Goal: Task Accomplishment & Management: Use online tool/utility

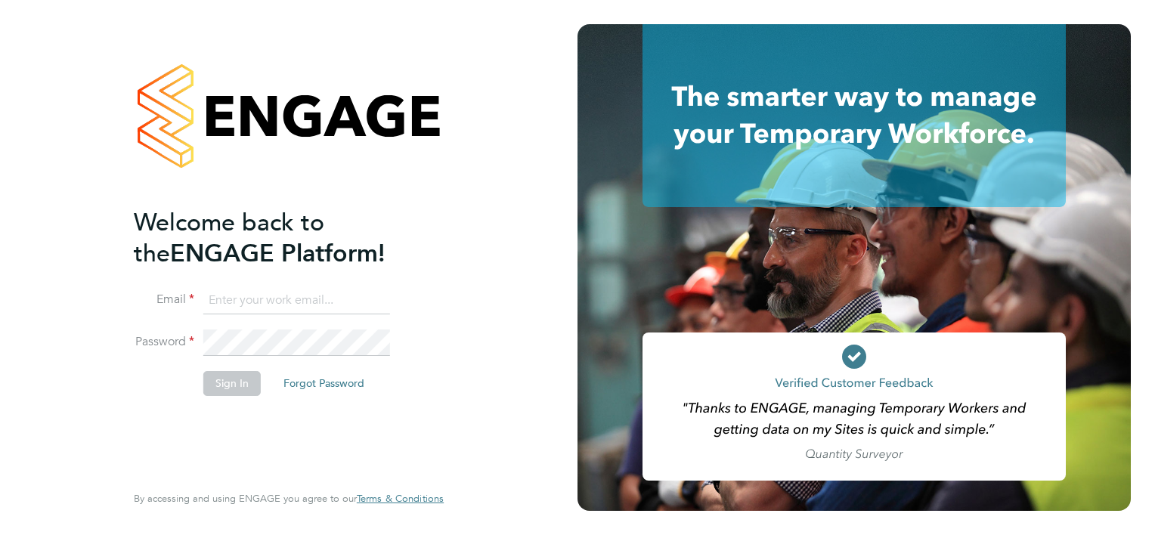
type input "joe@hamilton-woods.com"
drag, startPoint x: 215, startPoint y: 384, endPoint x: 217, endPoint y: 396, distance: 12.3
click at [215, 385] on button "Sign In" at bounding box center [231, 383] width 57 height 24
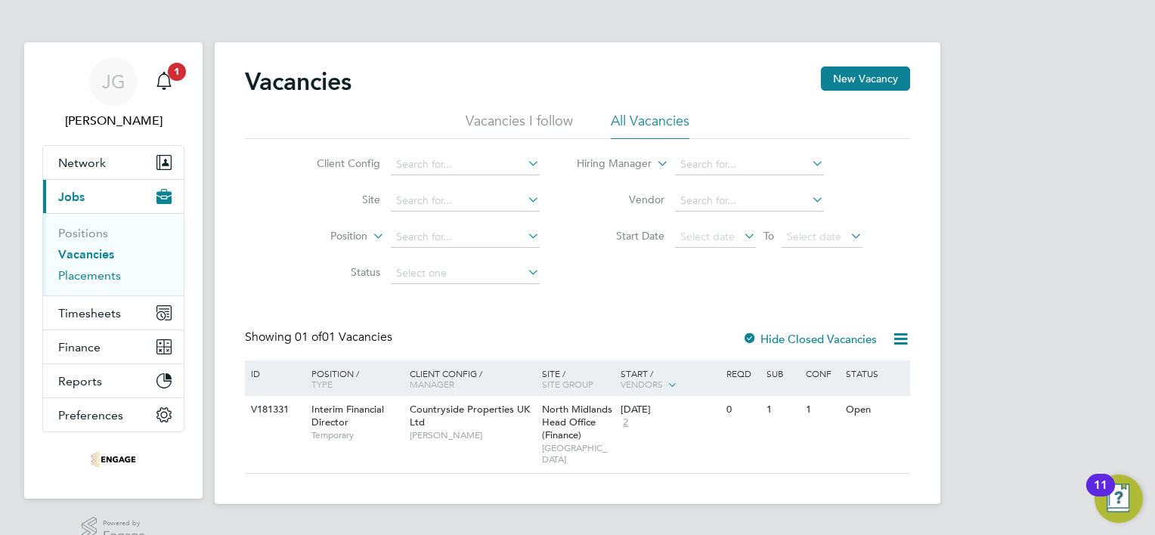
click at [79, 271] on link "Placements" at bounding box center [89, 275] width 63 height 14
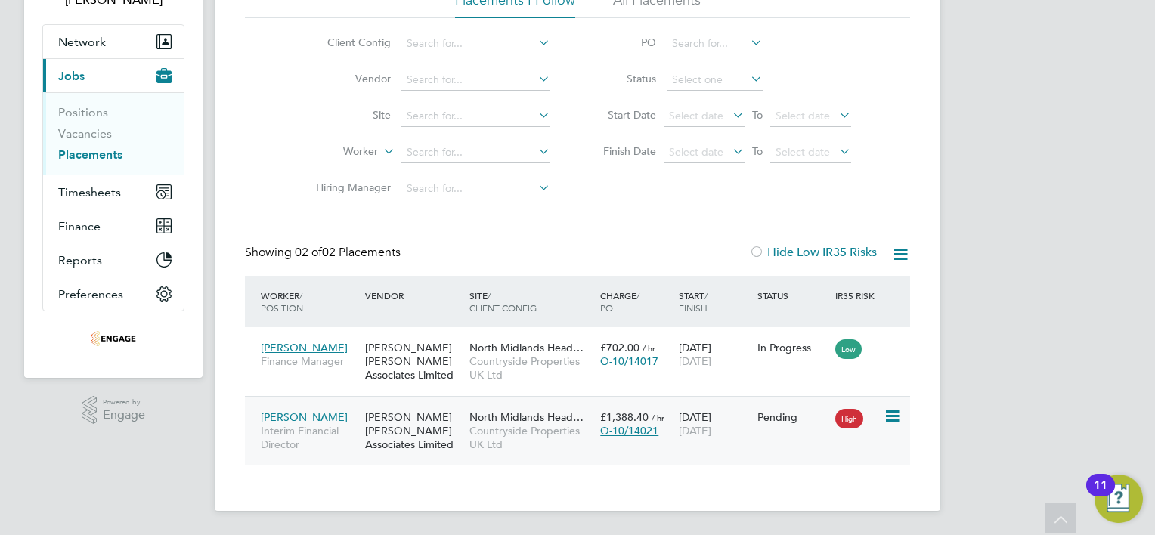
click at [374, 432] on div "[PERSON_NAME] [PERSON_NAME] Associates Limited" at bounding box center [413, 431] width 104 height 57
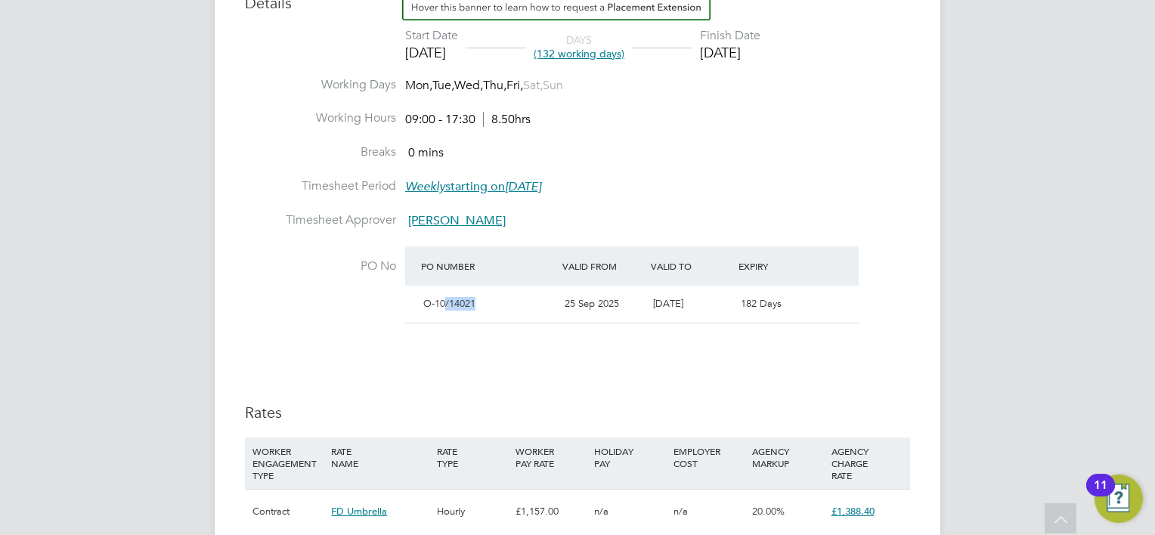
click at [578, 313] on div "O-10/14021 25 Sep 2025 31 Mar 2026 182 Days" at bounding box center [631, 304] width 453 height 37
drag, startPoint x: 576, startPoint y: 315, endPoint x: 569, endPoint y: 333, distance: 19.4
click at [569, 333] on li "PO No PO Number Valid From Valid To Expiry O-10/14021 25 Sep 2025 31 Mar 2026 1…" at bounding box center [577, 294] width 665 height 97
drag, startPoint x: 506, startPoint y: 366, endPoint x: 460, endPoint y: 396, distance: 54.5
click at [505, 365] on div "Details Start Date 29 Sep 2025 DAYS (132 working days) Finish Date 31 Mar 2026 …" at bounding box center [577, 265] width 665 height 568
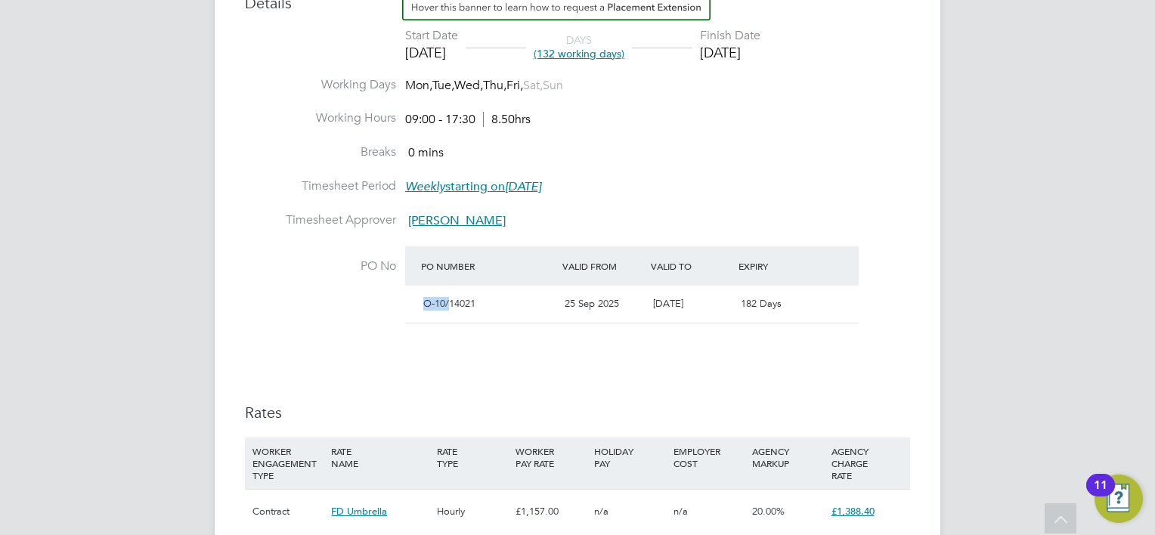
drag, startPoint x: 438, startPoint y: 302, endPoint x: 451, endPoint y: 315, distance: 18.7
click at [450, 311] on div "O-10/14021" at bounding box center [487, 304] width 141 height 25
drag, startPoint x: 451, startPoint y: 315, endPoint x: 422, endPoint y: 358, distance: 52.2
click at [424, 360] on div "Details Start Date 29 Sep 2025 DAYS (132 working days) Finish Date 31 Mar 2026 …" at bounding box center [577, 265] width 665 height 568
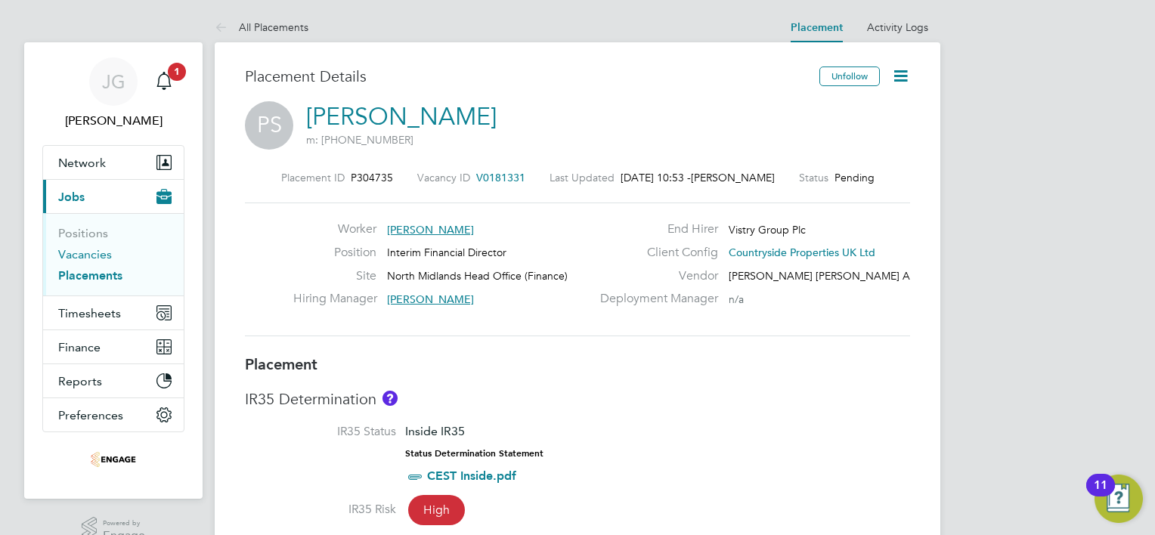
click at [83, 259] on link "Vacancies" at bounding box center [85, 254] width 54 height 14
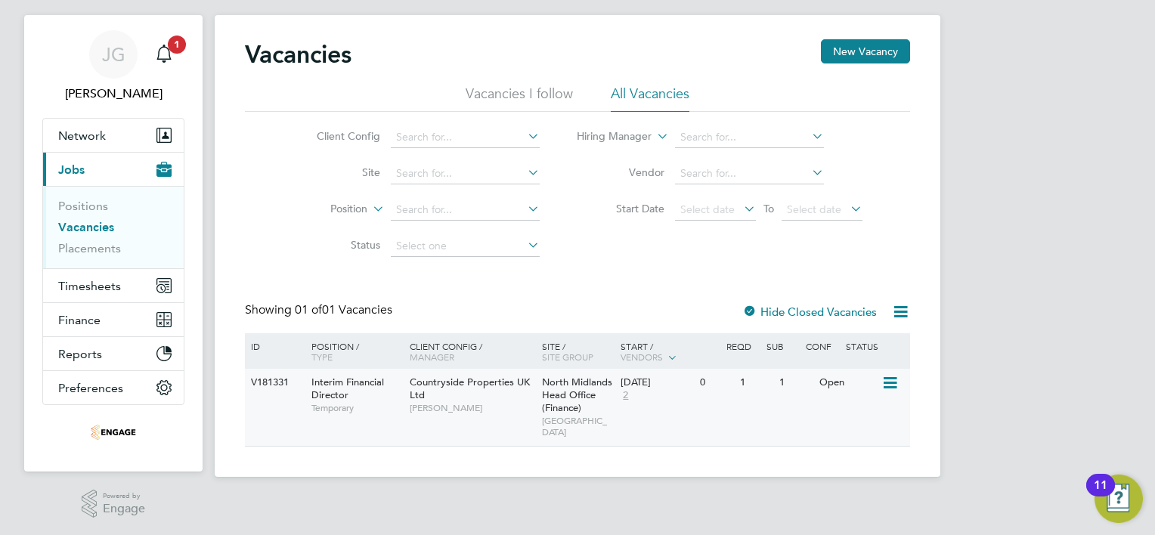
click at [890, 384] on icon at bounding box center [888, 383] width 15 height 18
click at [859, 410] on li "View Details" at bounding box center [854, 417] width 88 height 21
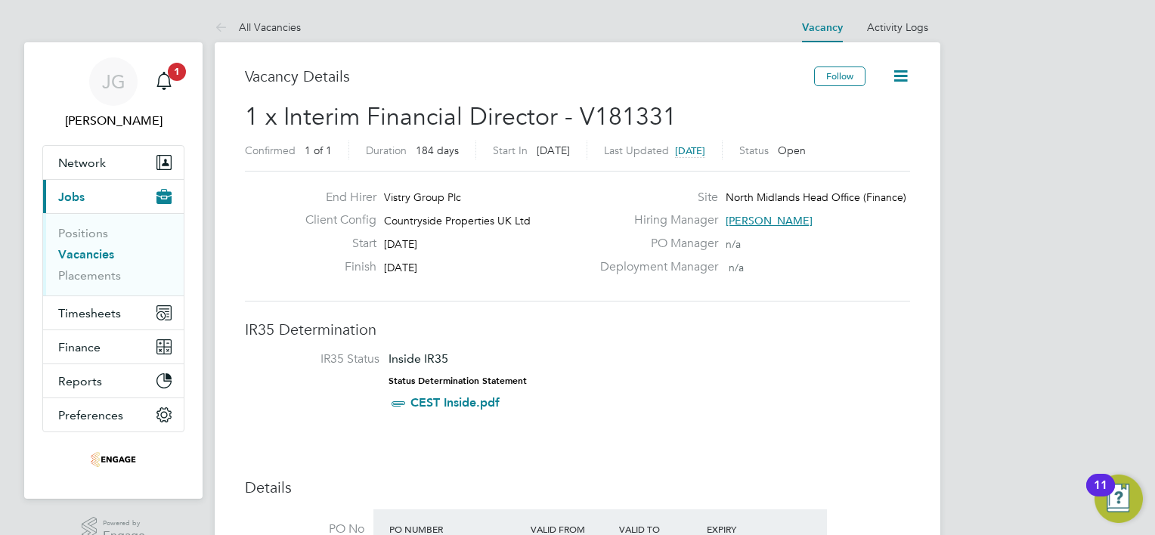
click at [898, 77] on icon at bounding box center [900, 76] width 19 height 19
click at [94, 278] on link "Placements" at bounding box center [89, 275] width 63 height 14
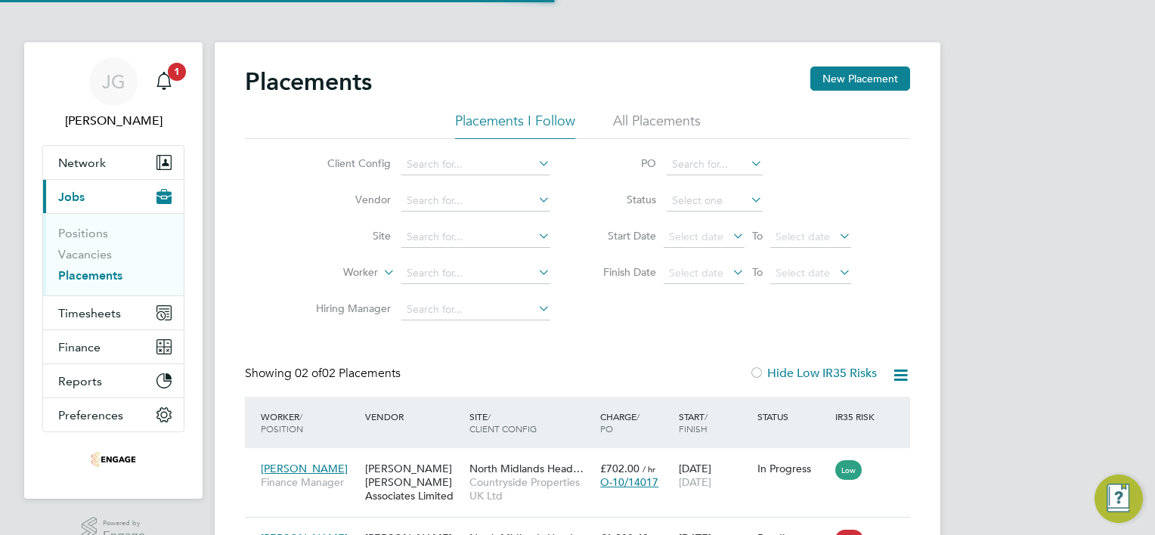
scroll to position [8, 8]
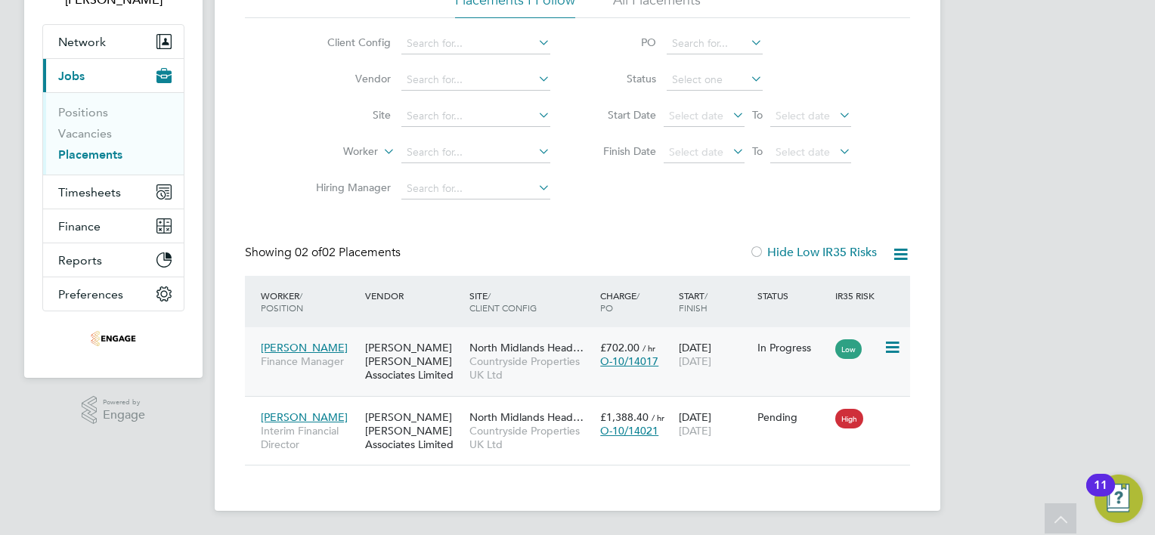
click at [892, 345] on icon at bounding box center [890, 348] width 15 height 18
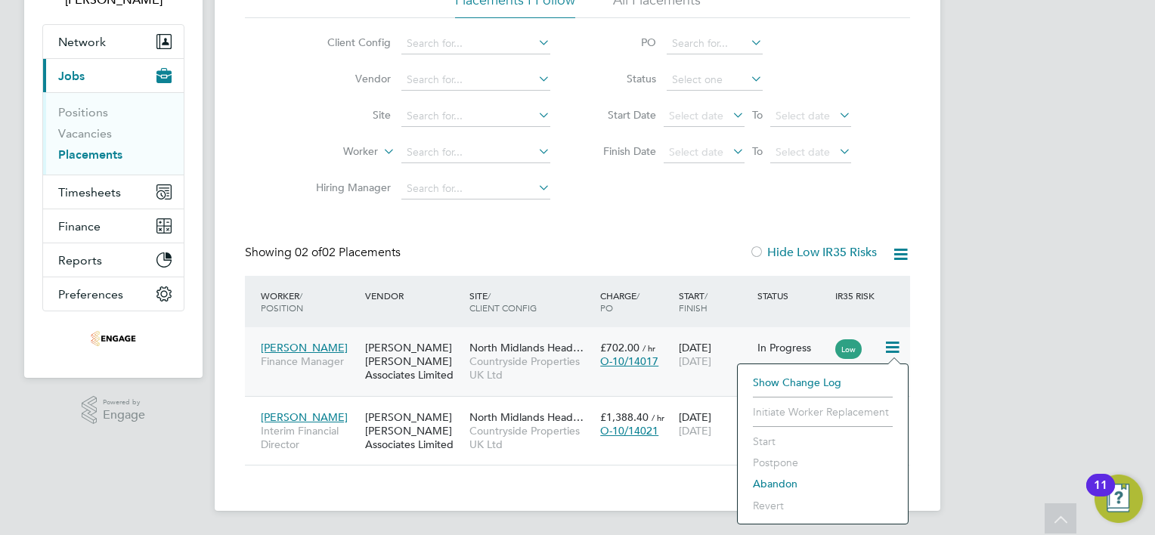
click at [890, 342] on icon at bounding box center [890, 348] width 15 height 18
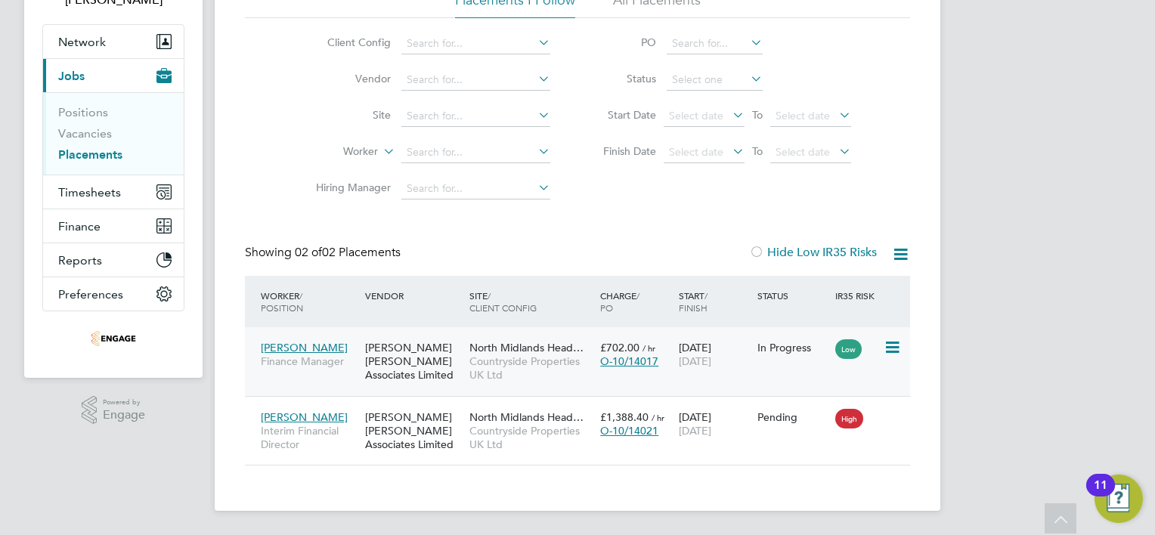
click at [887, 343] on icon at bounding box center [890, 348] width 15 height 18
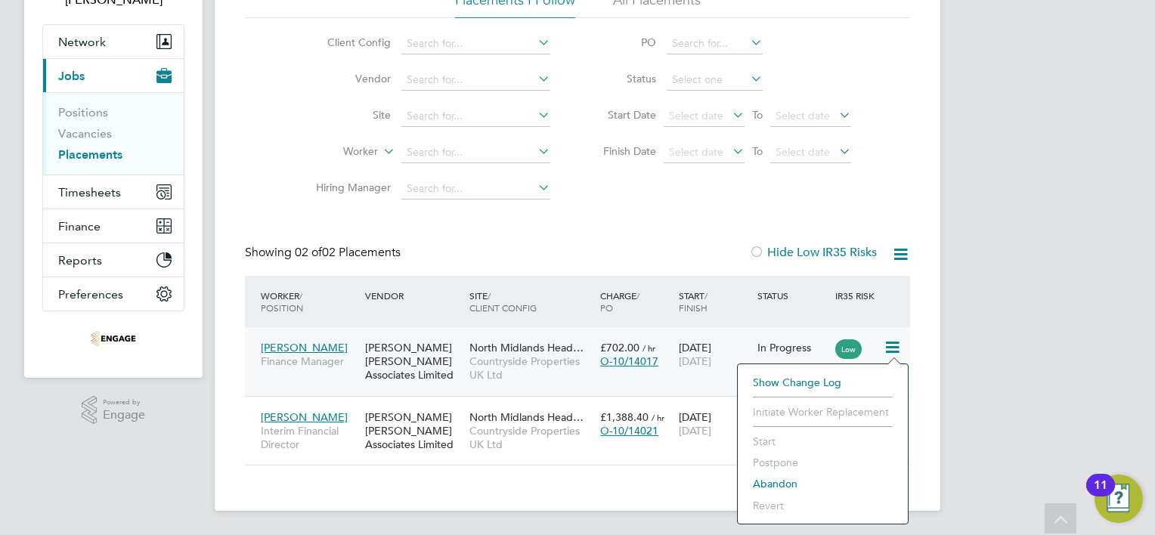
click at [756, 438] on li "Start" at bounding box center [822, 441] width 155 height 21
drag, startPoint x: 722, startPoint y: 252, endPoint x: 716, endPoint y: 261, distance: 10.5
click at [721, 252] on div "Showing 02 of 02 Placements Hide Low IR35 Risks" at bounding box center [577, 260] width 665 height 31
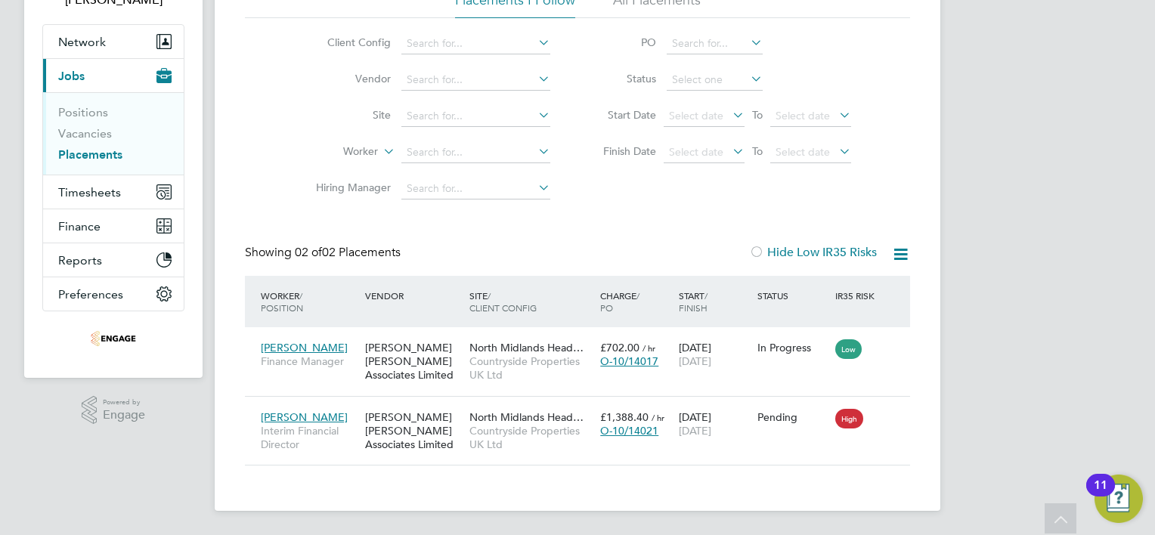
click at [896, 261] on icon at bounding box center [900, 254] width 19 height 19
click at [900, 257] on icon at bounding box center [900, 254] width 19 height 19
click at [889, 417] on icon at bounding box center [890, 416] width 15 height 18
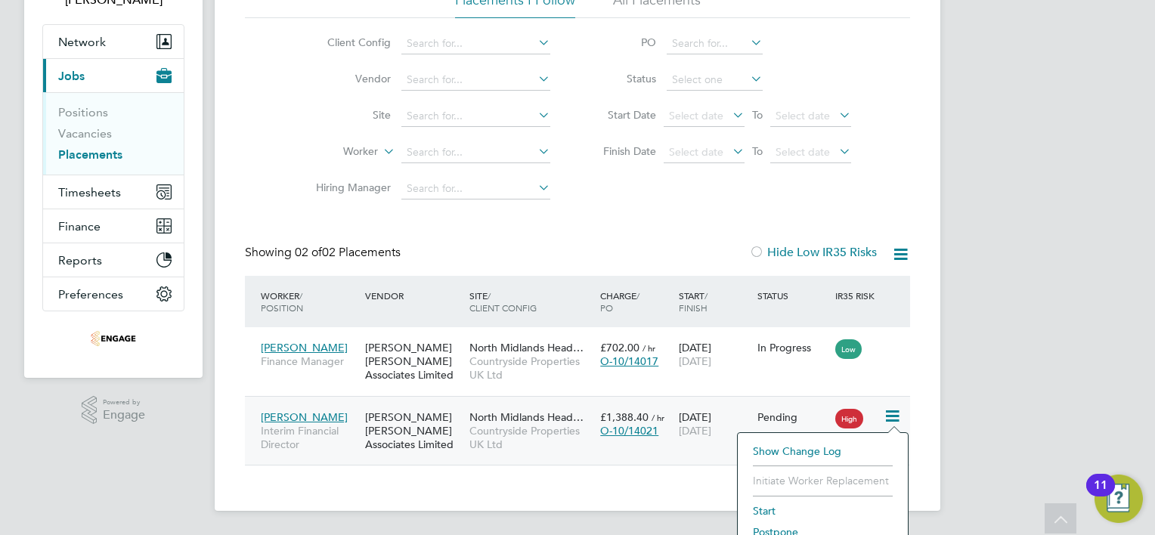
click at [889, 417] on icon at bounding box center [890, 416] width 15 height 18
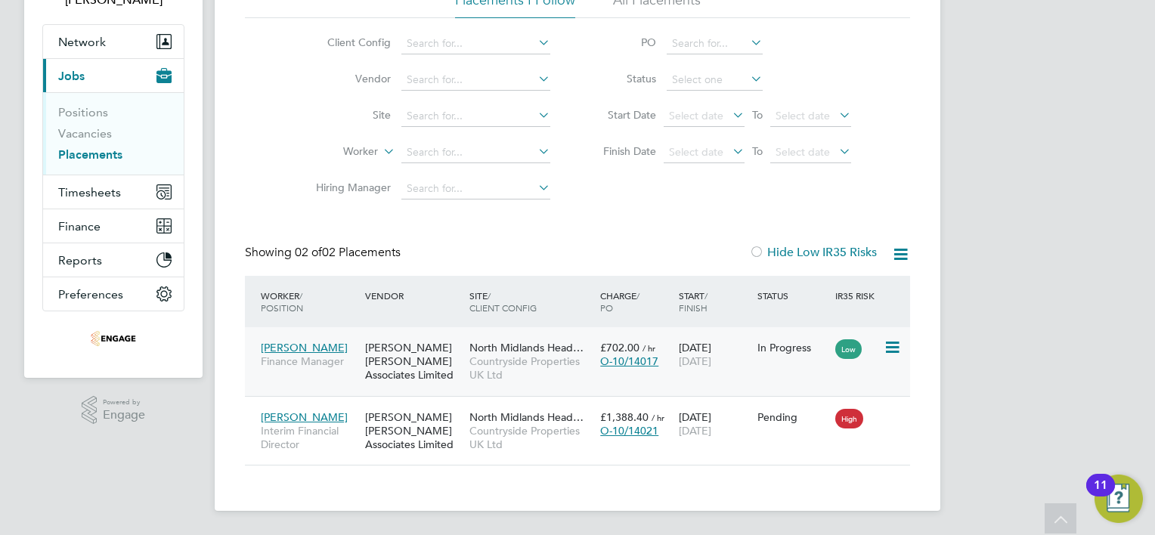
click at [881, 342] on div "Low" at bounding box center [857, 347] width 52 height 29
click at [892, 345] on icon at bounding box center [890, 348] width 15 height 18
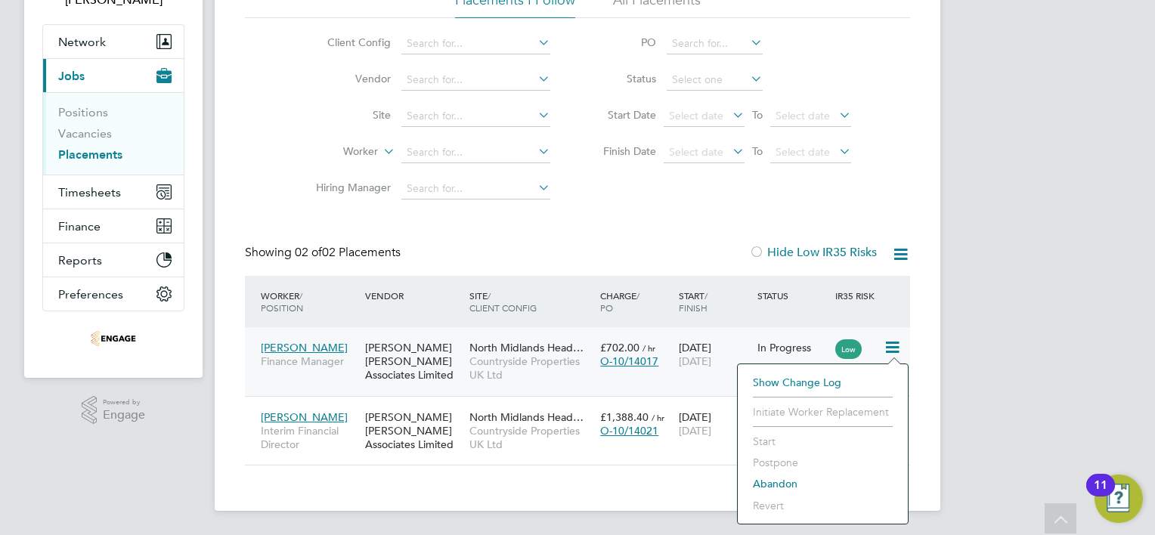
click at [678, 240] on div "Placements New Placement Placements I Follow All Placements Client Config Vendo…" at bounding box center [577, 206] width 665 height 520
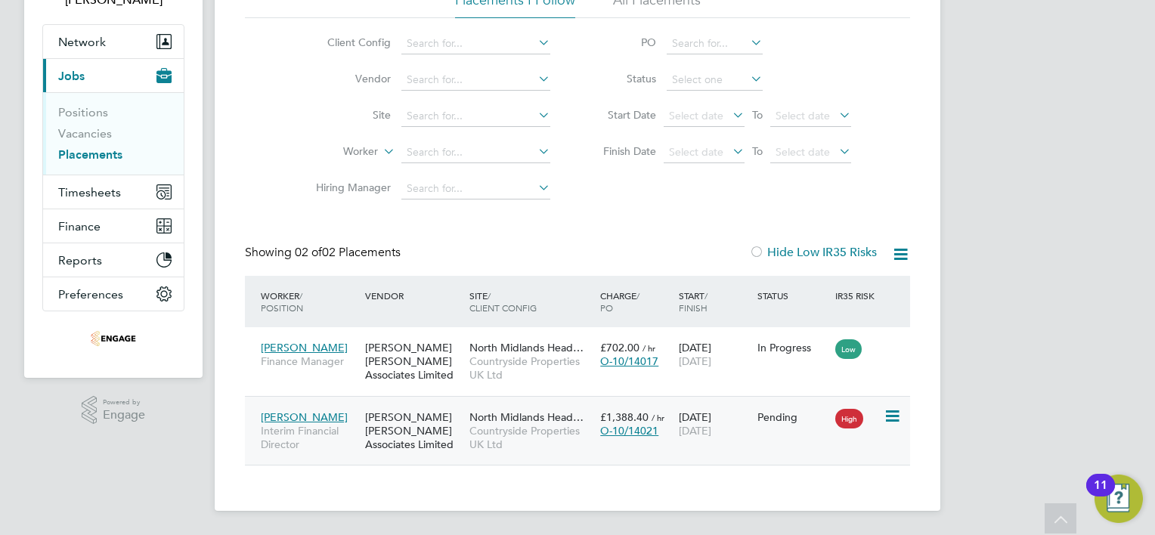
click at [892, 416] on icon at bounding box center [890, 416] width 15 height 18
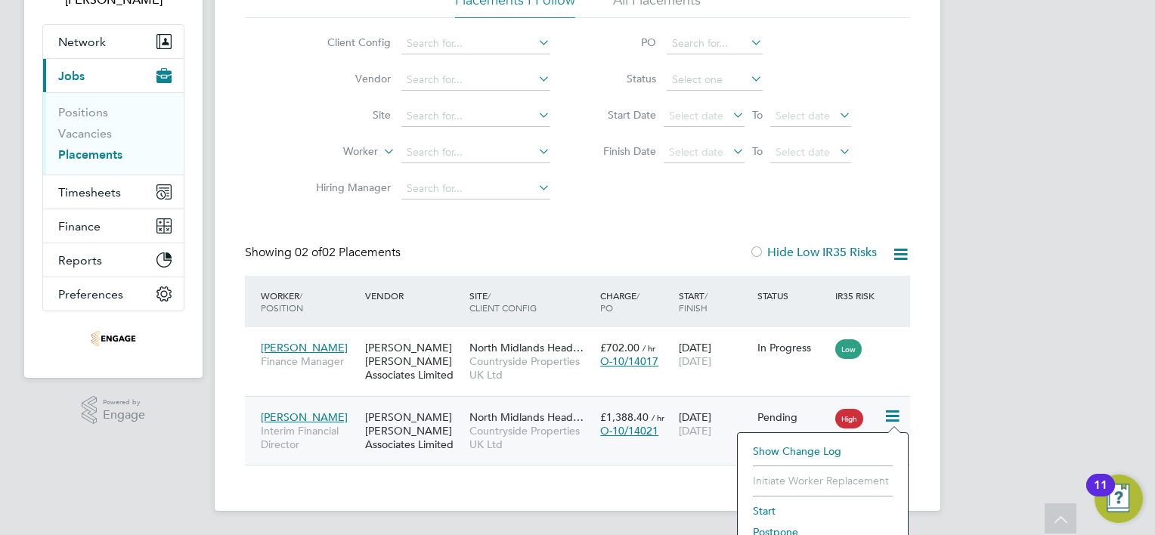
click at [768, 507] on li "Start" at bounding box center [822, 510] width 155 height 21
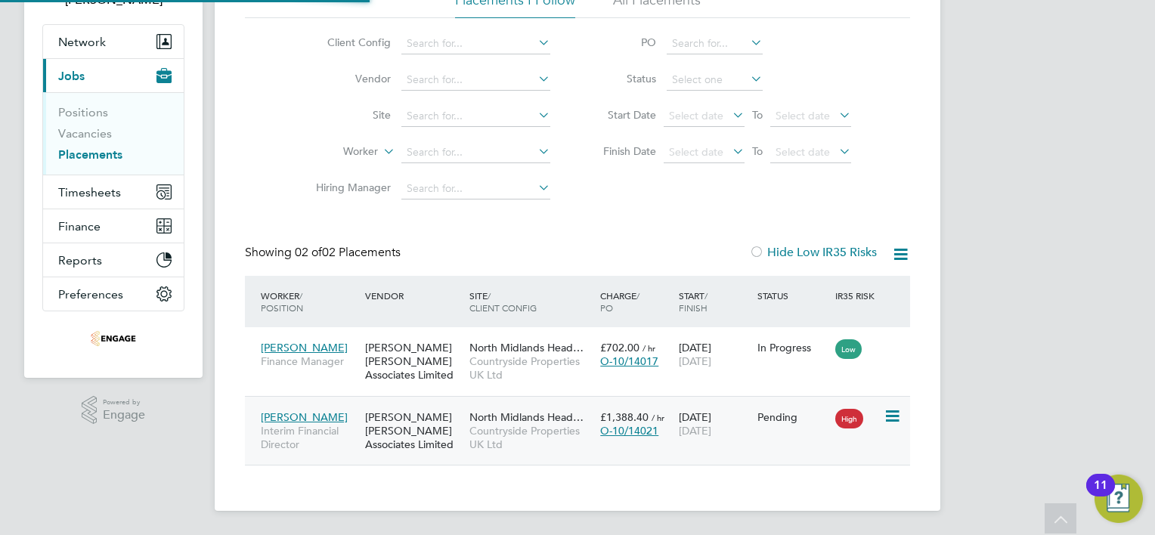
type input "[PERSON_NAME]"
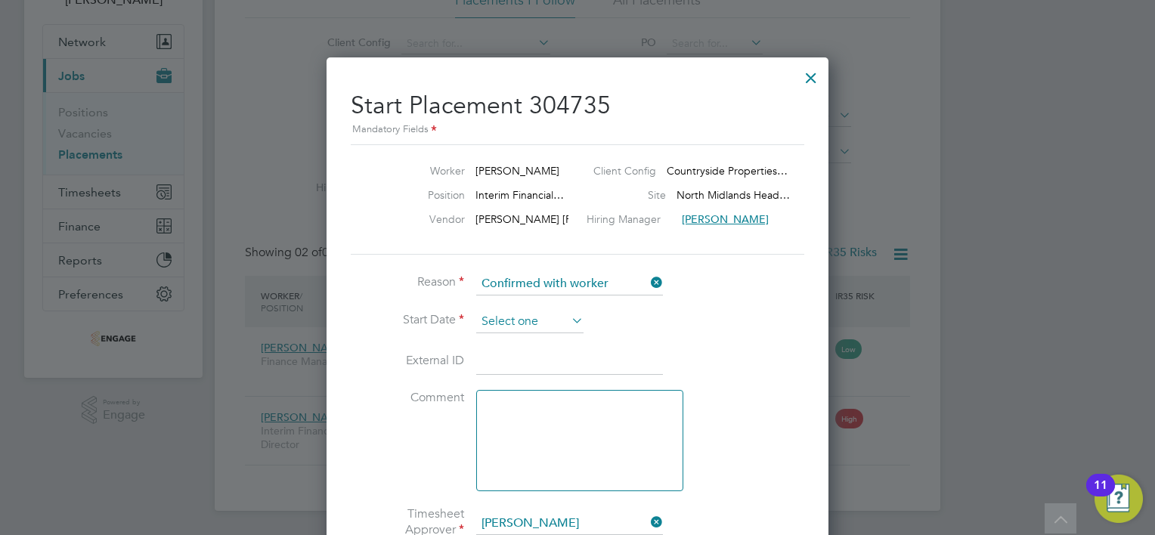
click at [538, 327] on input at bounding box center [529, 322] width 107 height 23
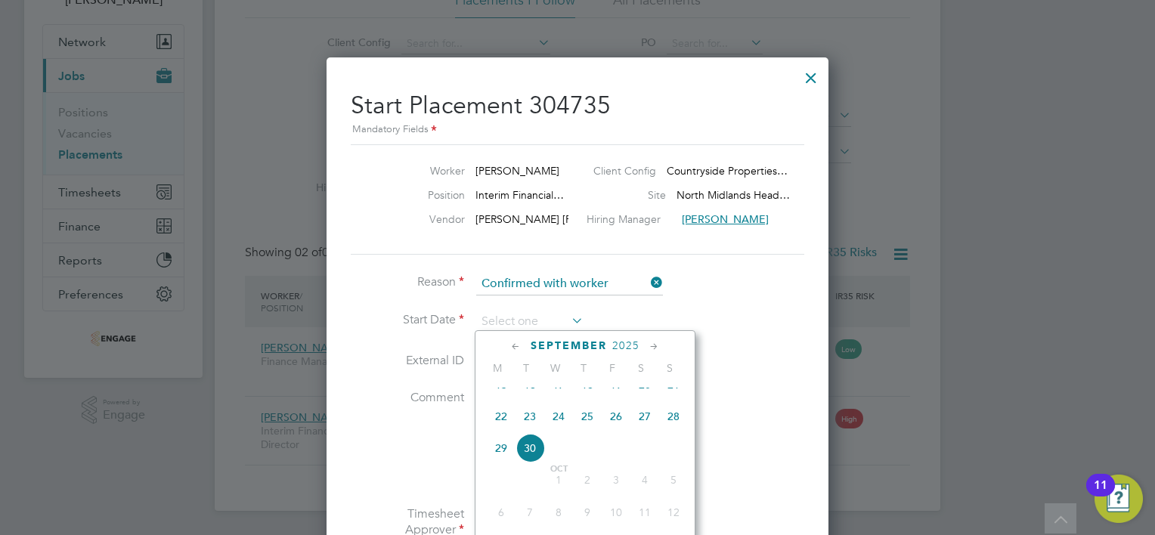
click at [501, 463] on span "29" at bounding box center [501, 448] width 29 height 29
type input "29 Sep 2025"
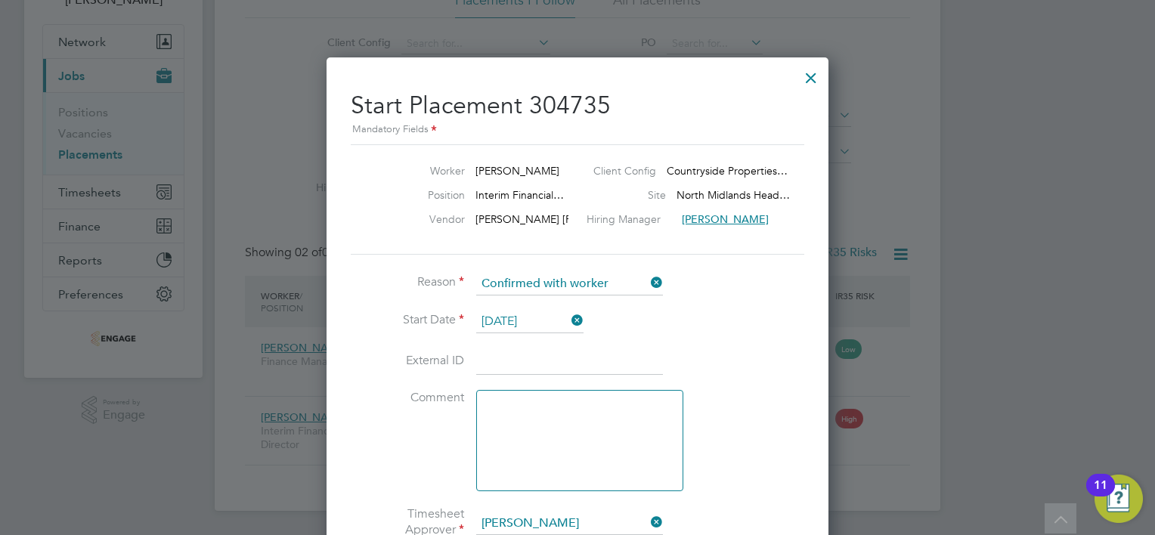
click at [837, 353] on div at bounding box center [577, 267] width 1155 height 535
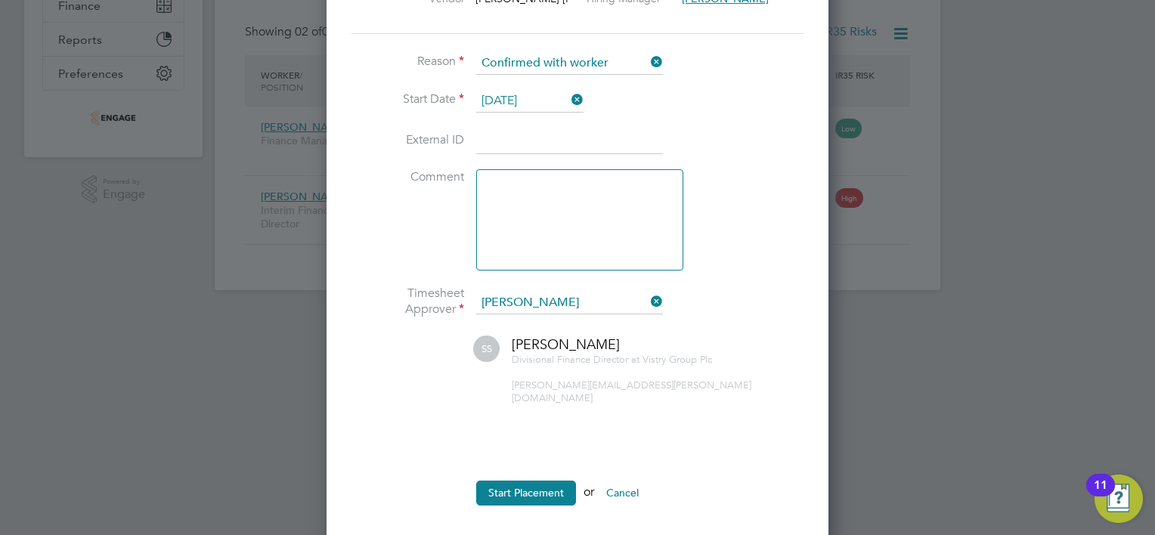
click at [579, 206] on textarea at bounding box center [579, 219] width 207 height 101
click at [502, 133] on input at bounding box center [569, 141] width 187 height 27
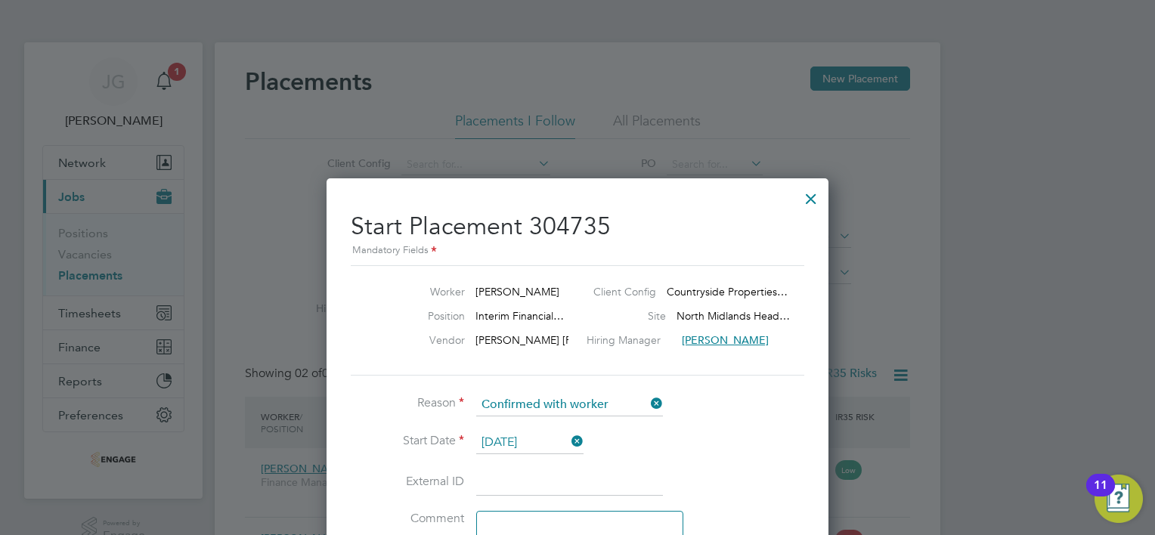
click at [807, 200] on div at bounding box center [810, 194] width 27 height 27
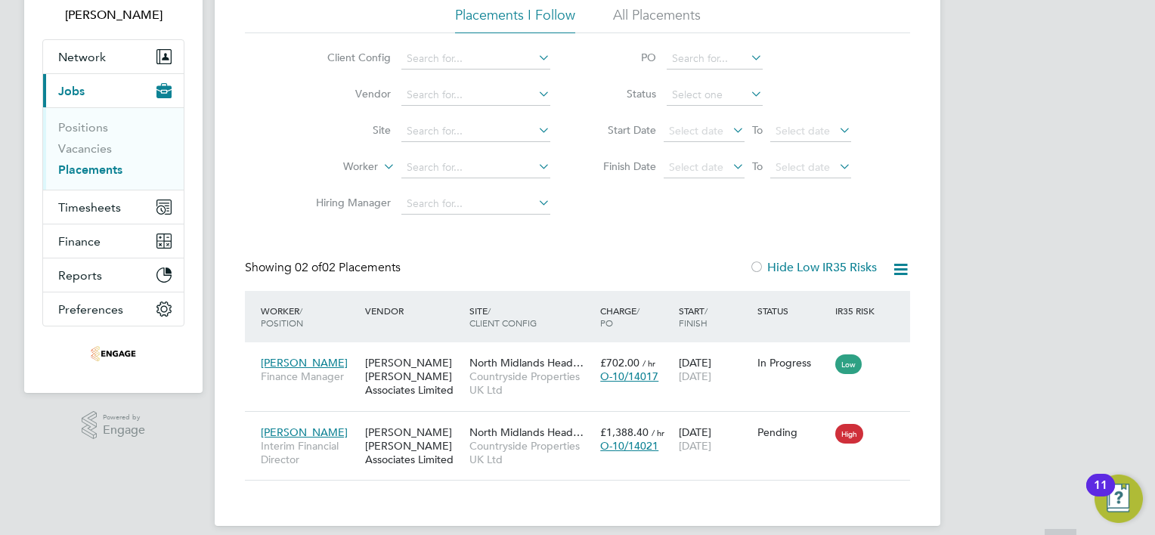
scroll to position [121, 0]
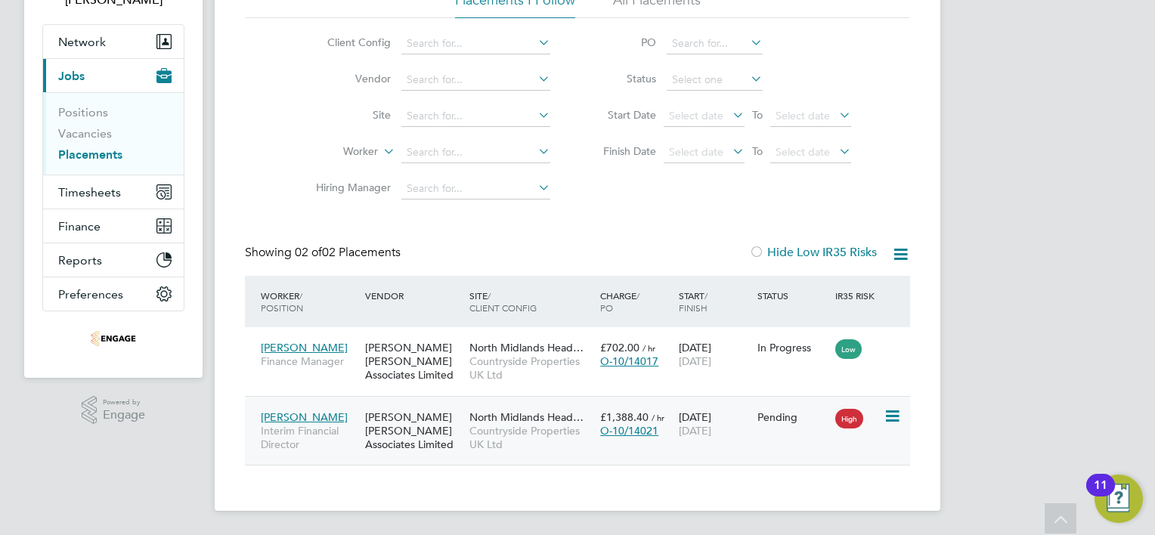
click at [848, 417] on span "High" at bounding box center [849, 419] width 28 height 20
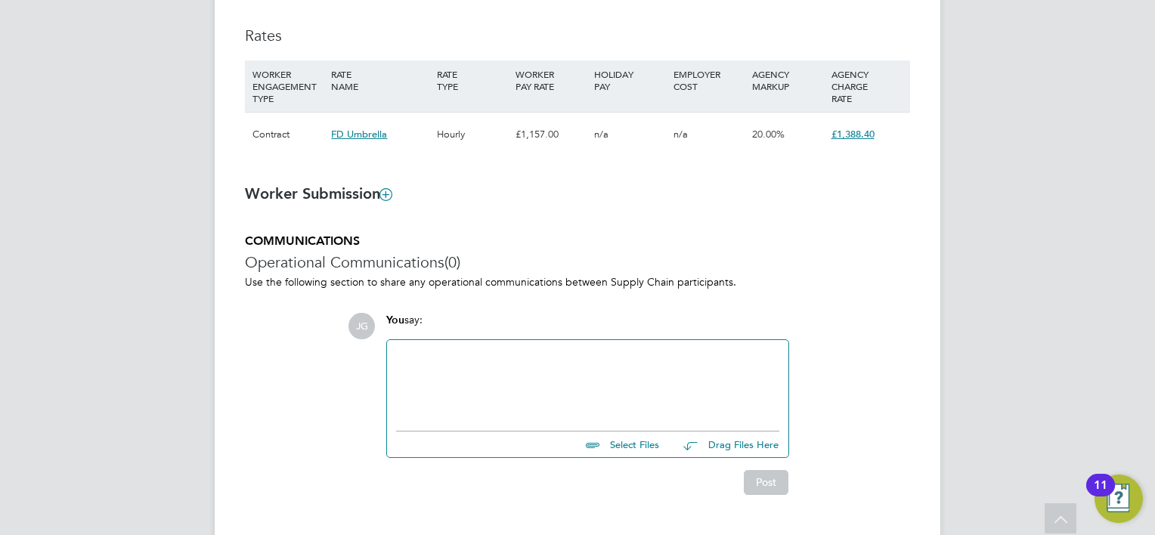
scroll to position [1058, 0]
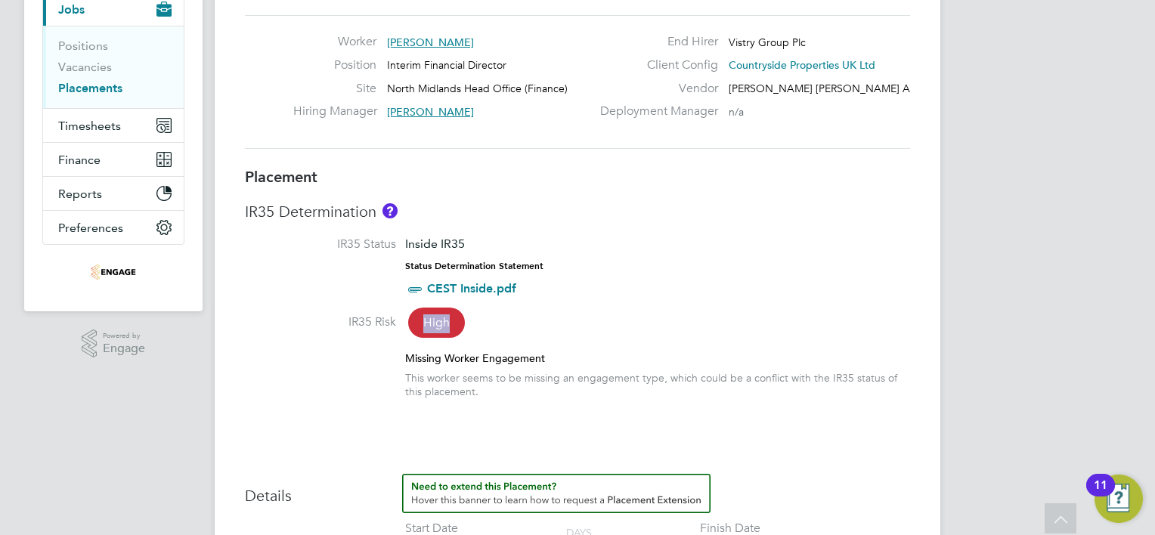
drag, startPoint x: 420, startPoint y: 320, endPoint x: 456, endPoint y: 319, distance: 35.6
click at [456, 319] on span "High" at bounding box center [436, 323] width 57 height 30
drag, startPoint x: 456, startPoint y: 319, endPoint x: 432, endPoint y: 366, distance: 52.4
click at [433, 364] on div "Missing Worker Engagement" at bounding box center [657, 358] width 505 height 14
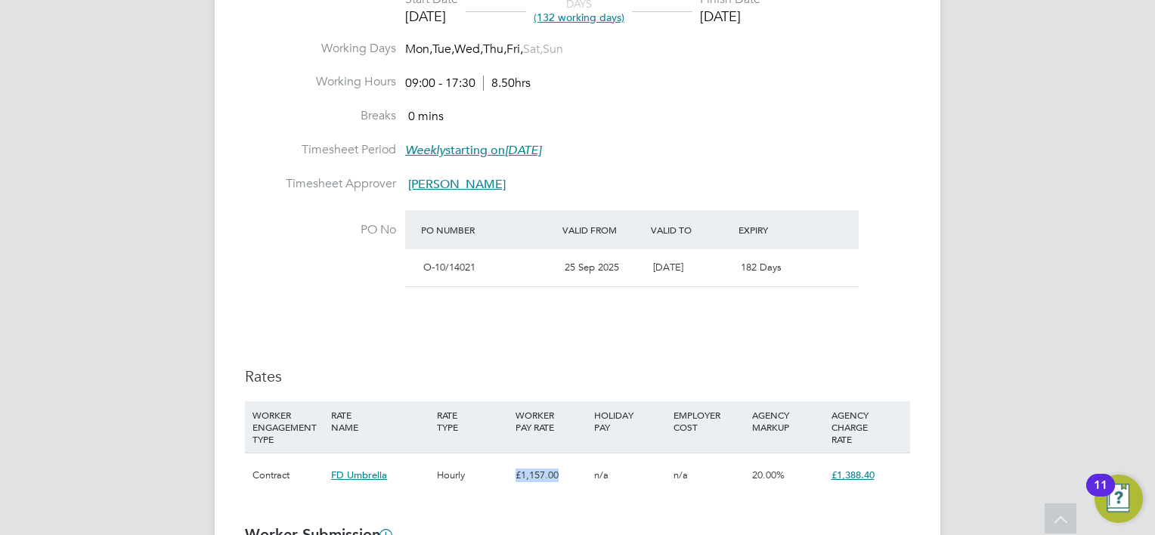
drag, startPoint x: 518, startPoint y: 475, endPoint x: 562, endPoint y: 475, distance: 44.6
click at [562, 475] on div "£1,157.00" at bounding box center [551, 475] width 79 height 44
drag, startPoint x: 562, startPoint y: 475, endPoint x: 531, endPoint y: 498, distance: 38.8
click at [532, 497] on div "£1,157.00" at bounding box center [551, 475] width 79 height 44
click at [475, 478] on div "Hourly" at bounding box center [472, 475] width 79 height 44
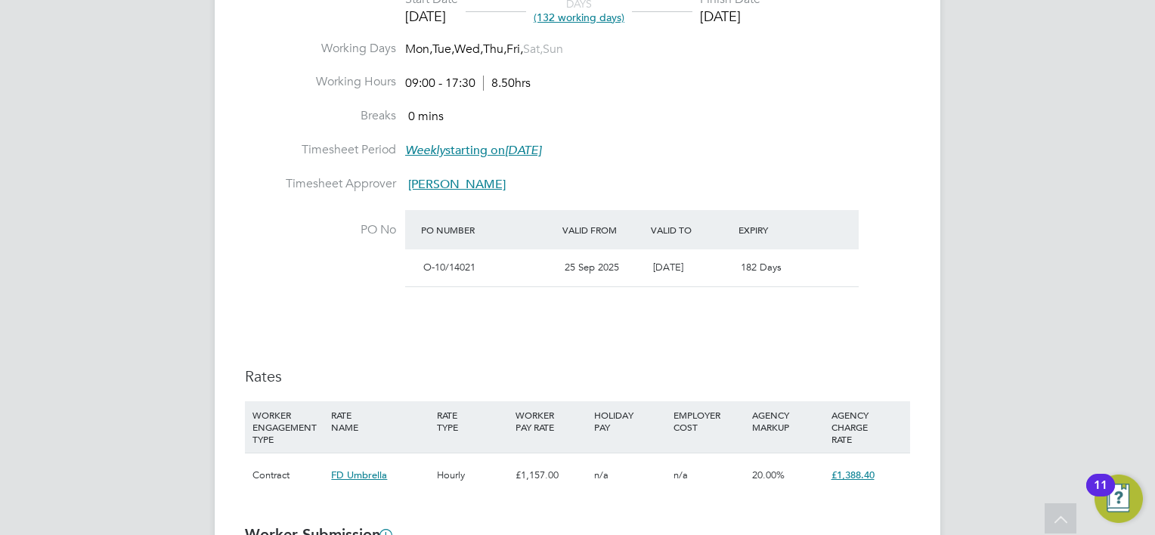
click at [450, 478] on div "Hourly" at bounding box center [472, 475] width 79 height 44
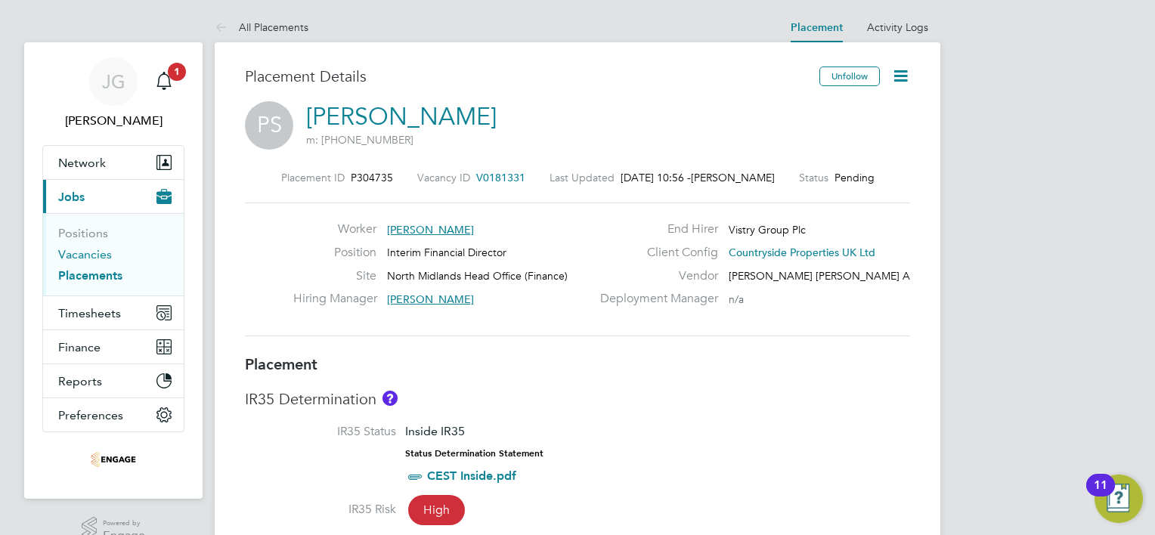
drag, startPoint x: 76, startPoint y: 248, endPoint x: 73, endPoint y: 257, distance: 9.6
click at [76, 248] on link "Vacancies" at bounding box center [85, 254] width 54 height 14
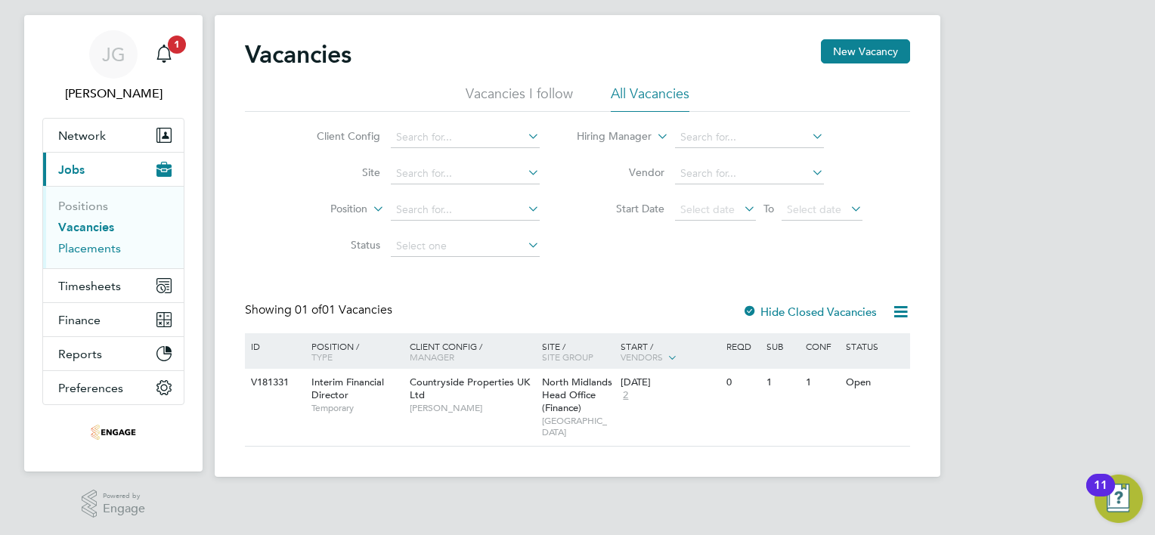
click at [70, 245] on link "Placements" at bounding box center [89, 248] width 63 height 14
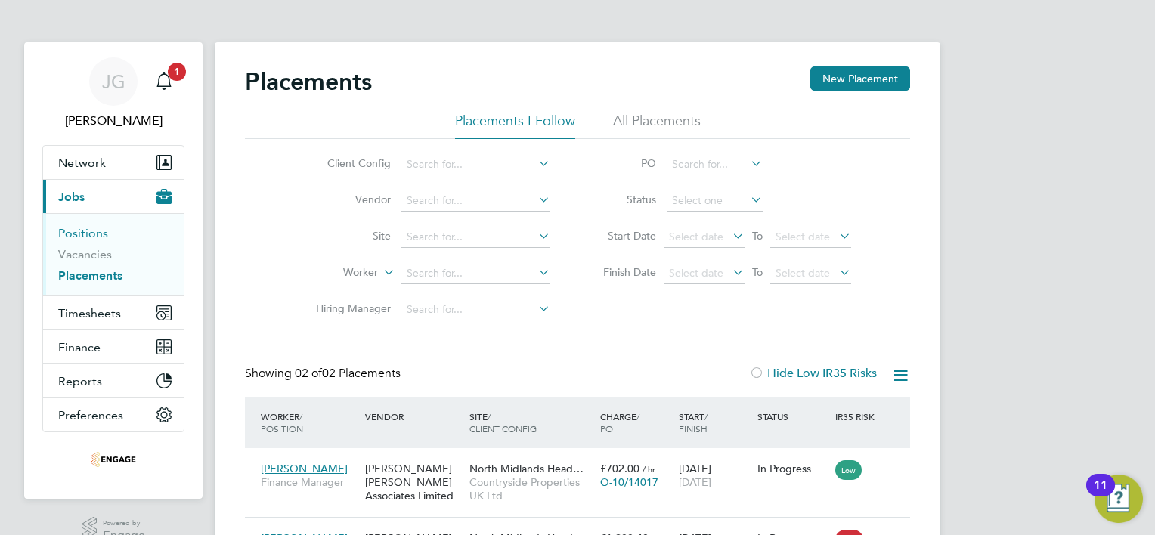
drag, startPoint x: 86, startPoint y: 234, endPoint x: 107, endPoint y: 243, distance: 22.3
click at [86, 233] on link "Positions" at bounding box center [83, 233] width 50 height 14
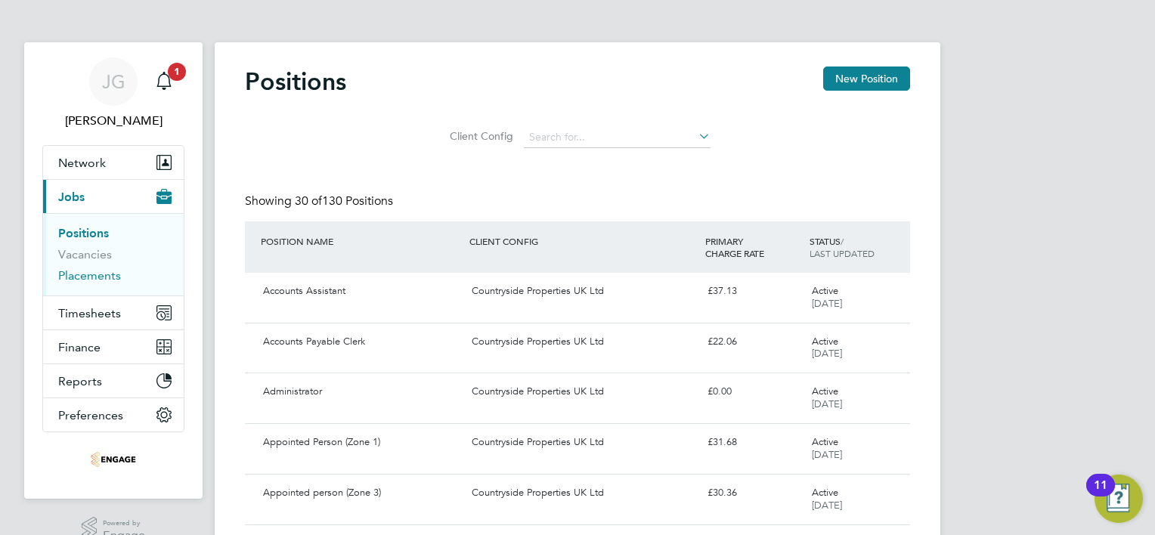
click at [84, 271] on link "Placements" at bounding box center [89, 275] width 63 height 14
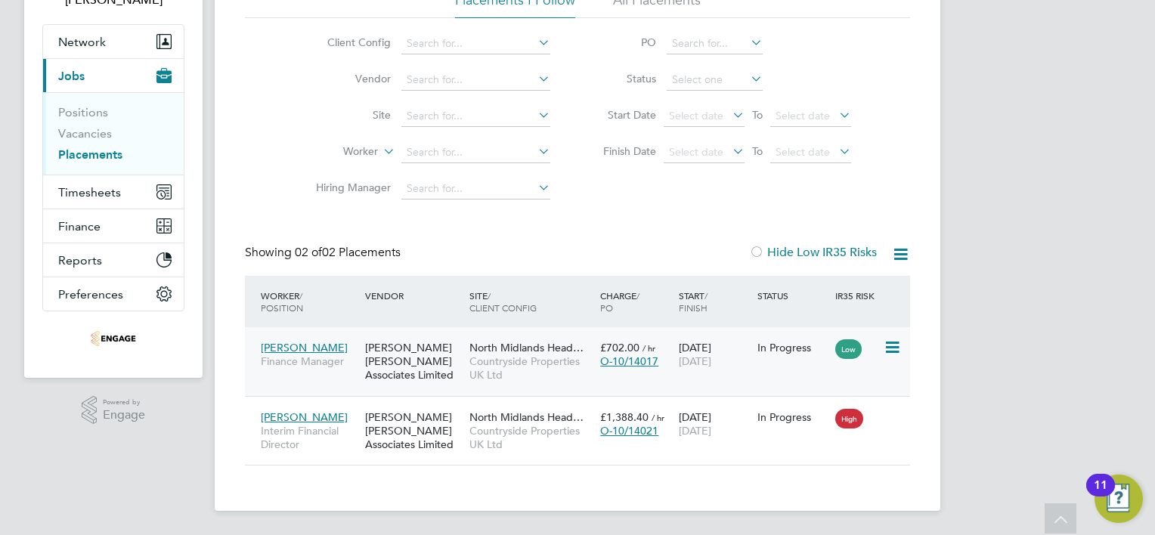
click at [883, 347] on icon at bounding box center [890, 348] width 15 height 18
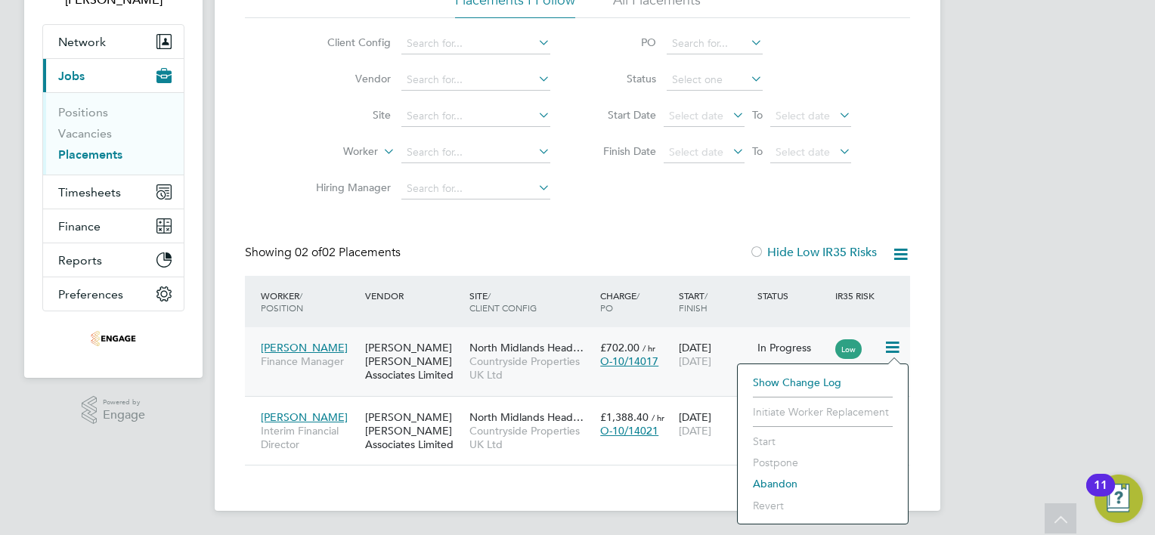
click at [667, 358] on div "O-10/14017" at bounding box center [635, 361] width 71 height 14
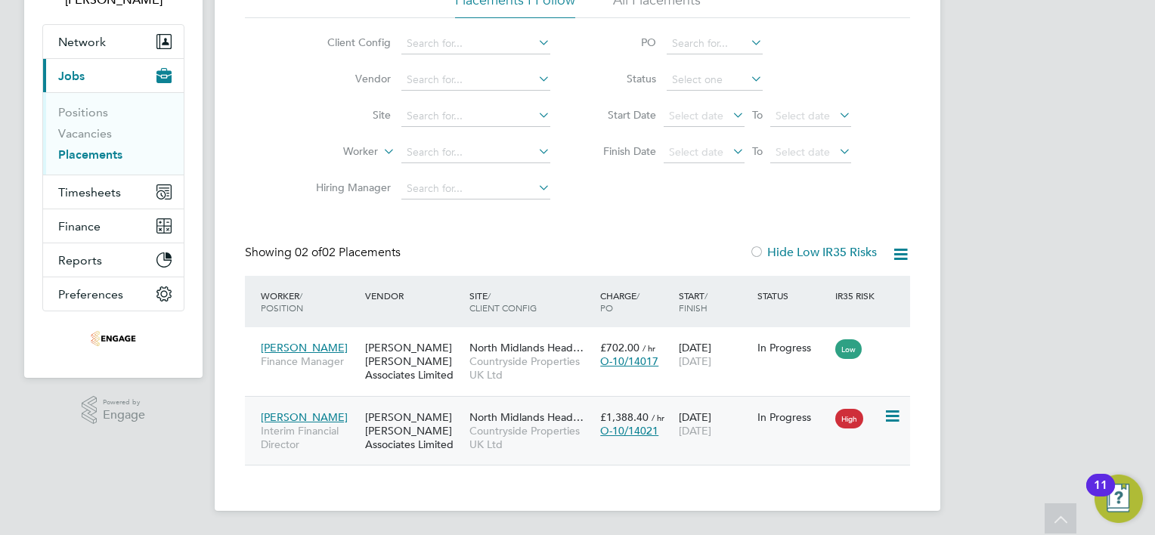
click at [890, 412] on icon at bounding box center [890, 416] width 15 height 18
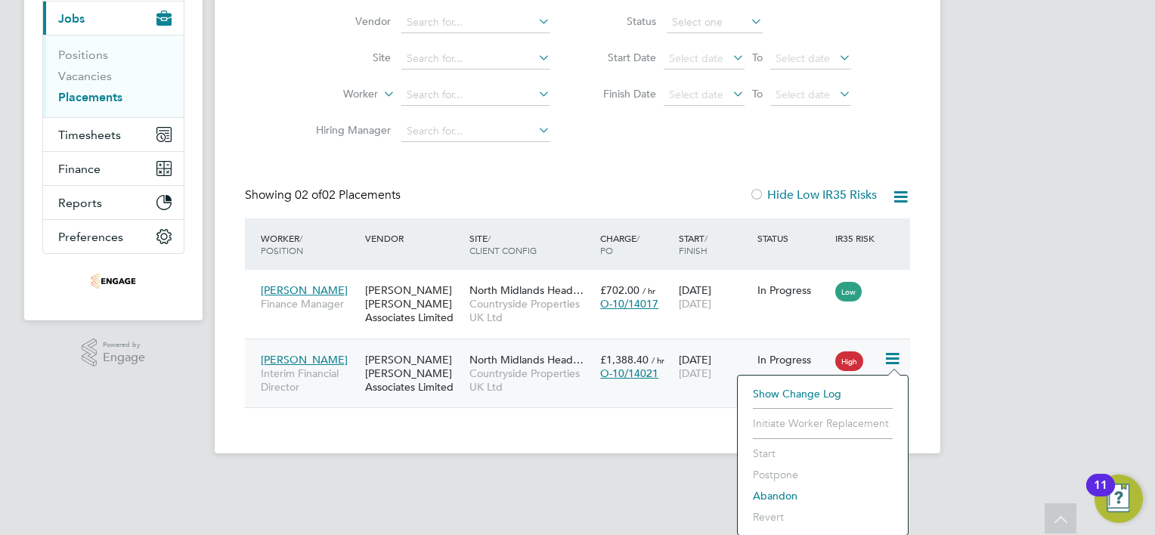
click at [955, 410] on div "JG Joe Gorman Notifications 1 Applications: Network Team Members Businesses Sit…" at bounding box center [577, 150] width 1155 height 656
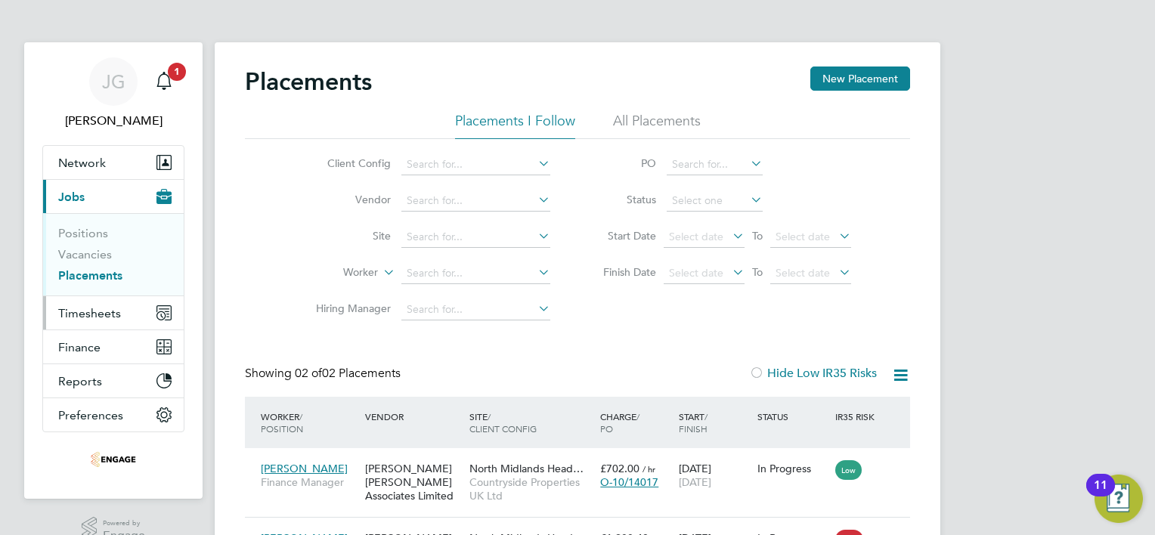
click at [113, 320] on button "Timesheets" at bounding box center [113, 312] width 141 height 33
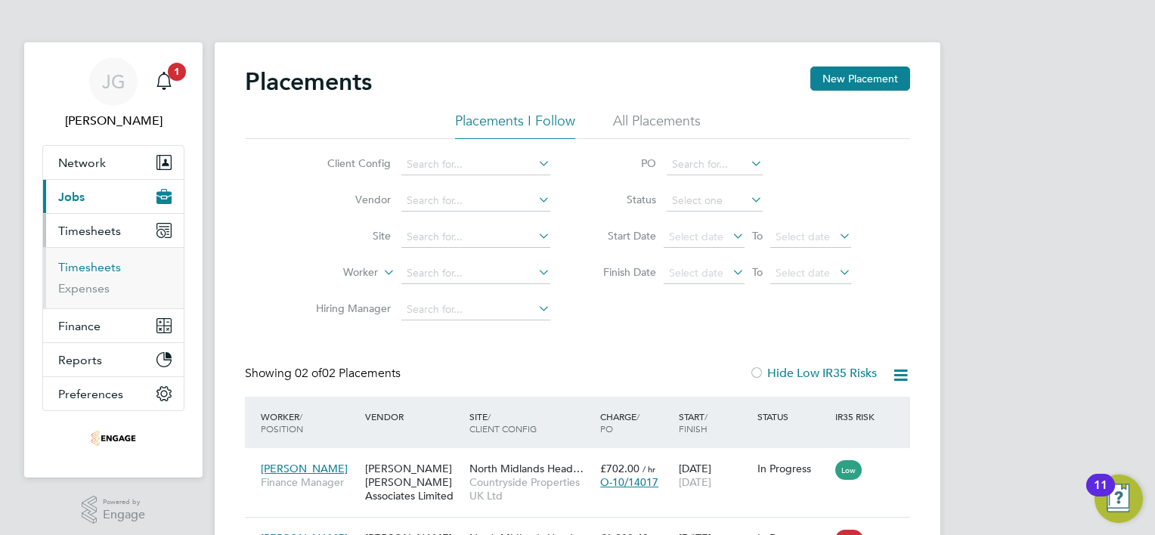
click at [88, 265] on link "Timesheets" at bounding box center [89, 267] width 63 height 14
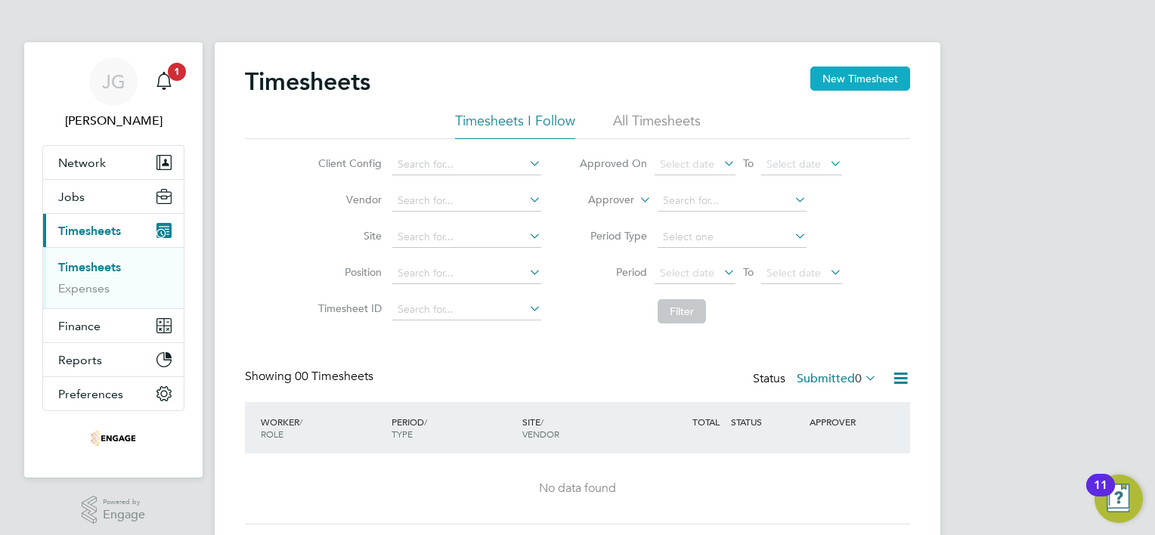
click at [863, 70] on button "New Timesheet" at bounding box center [860, 79] width 100 height 24
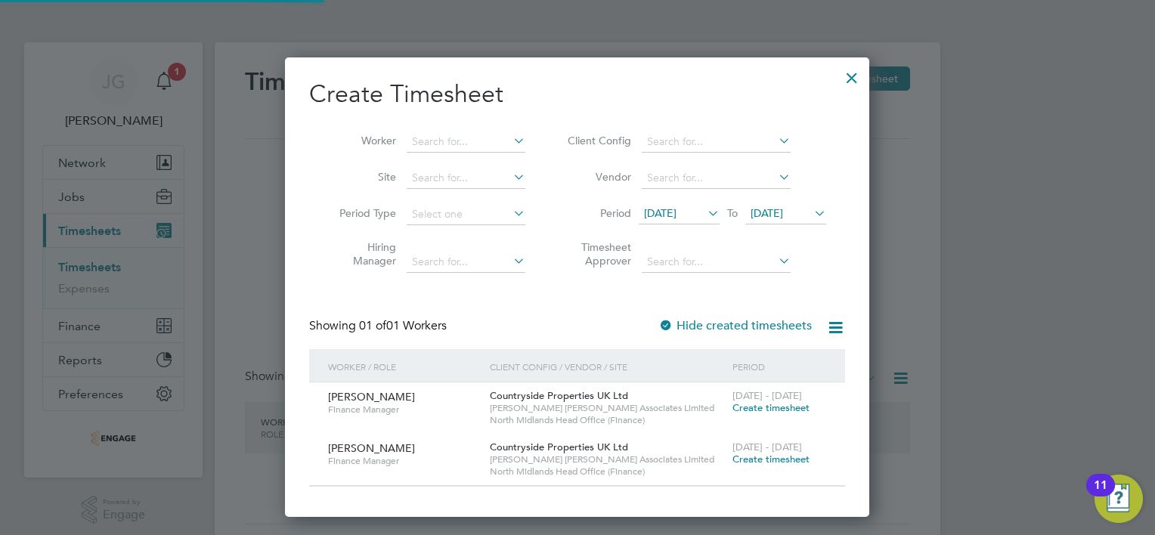
scroll to position [458, 585]
click at [474, 139] on input at bounding box center [466, 141] width 119 height 21
click at [568, 84] on h2 "Create Timesheet" at bounding box center [577, 95] width 536 height 32
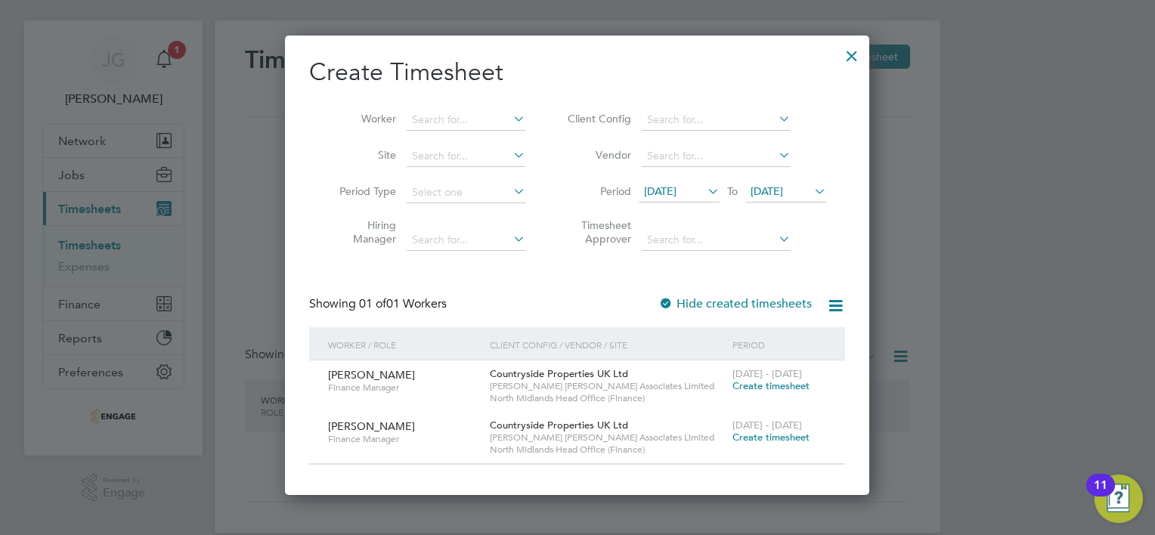
scroll to position [43, 0]
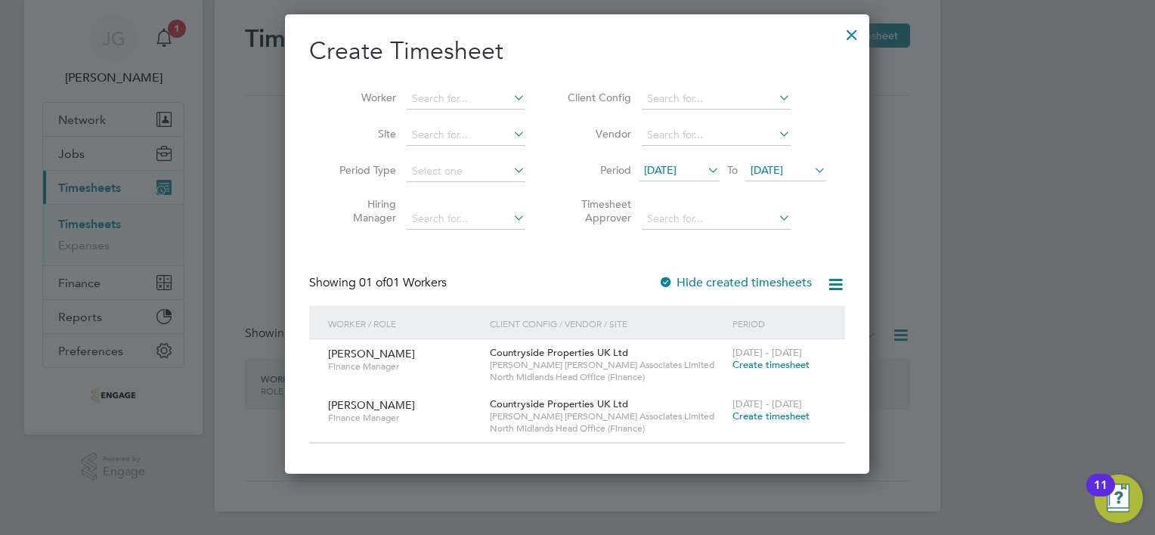
click at [679, 151] on li "Vendor" at bounding box center [694, 135] width 301 height 36
drag, startPoint x: 678, startPoint y: 162, endPoint x: 677, endPoint y: 169, distance: 7.6
click at [677, 162] on span "16 Sep 2025" at bounding box center [679, 171] width 81 height 20
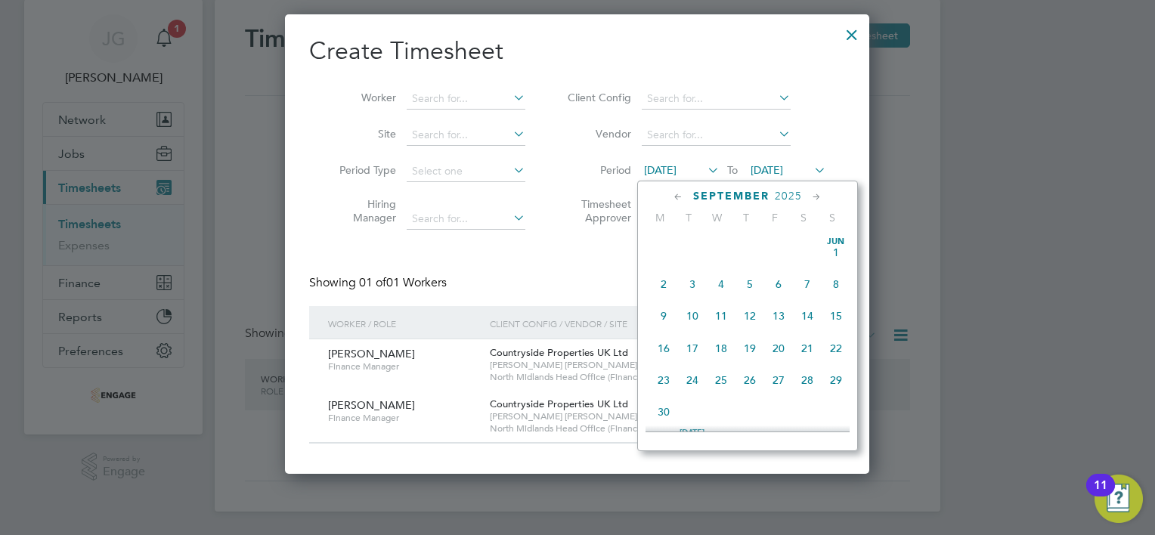
scroll to position [526, 0]
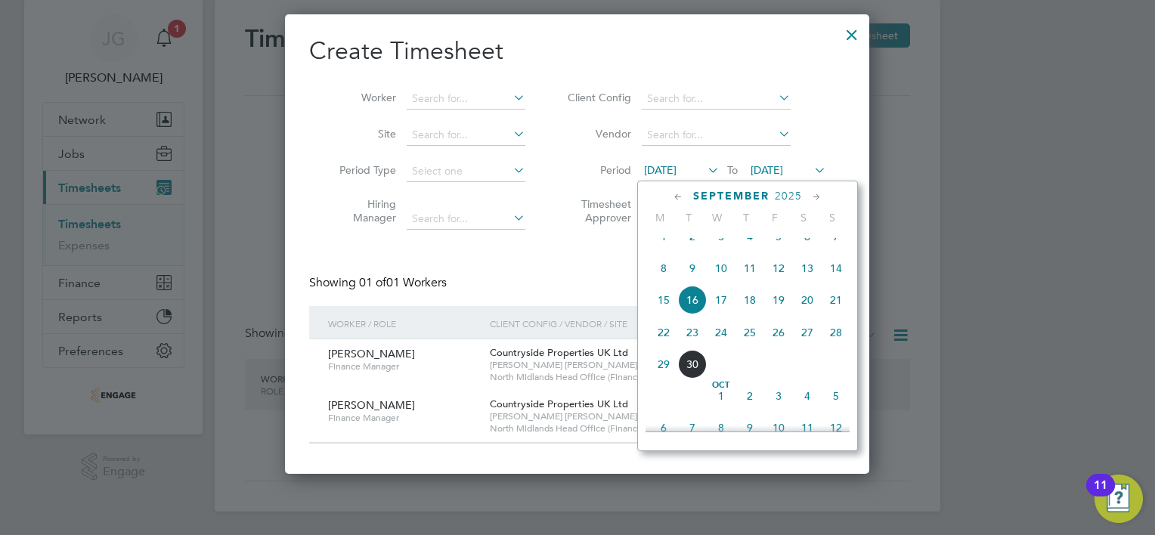
click at [662, 283] on span "8" at bounding box center [663, 268] width 29 height 29
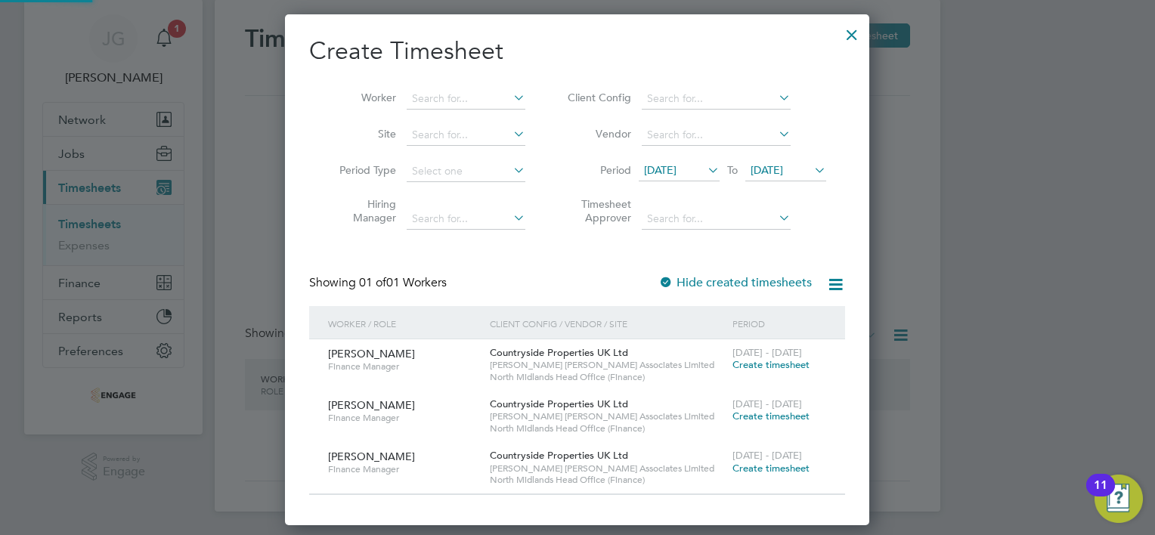
scroll to position [510, 585]
drag, startPoint x: 781, startPoint y: 357, endPoint x: 783, endPoint y: 367, distance: 9.9
click at [781, 358] on span "Create timesheet" at bounding box center [770, 364] width 77 height 13
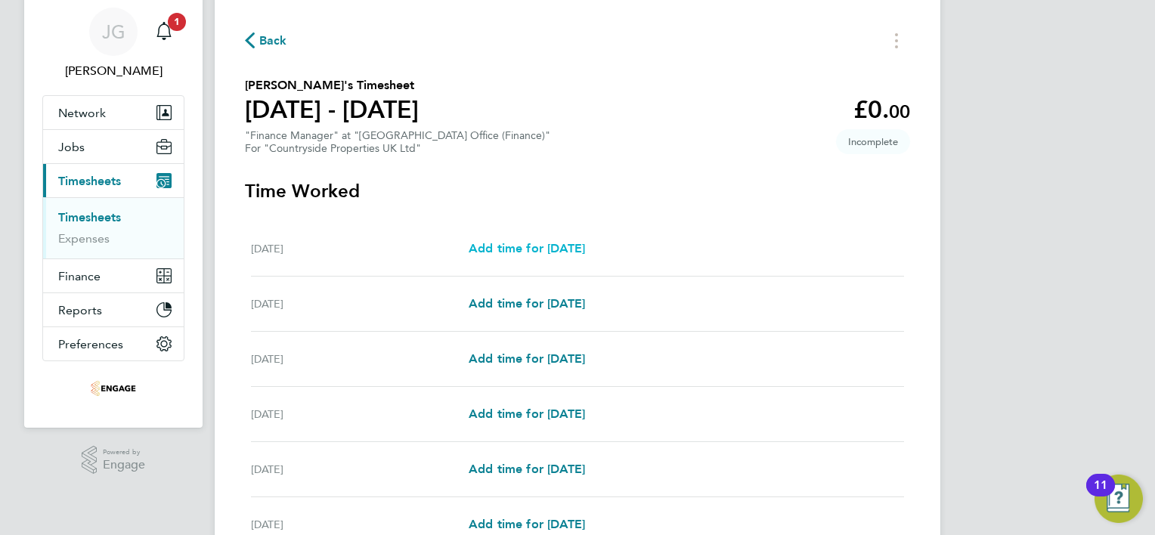
scroll to position [76, 0]
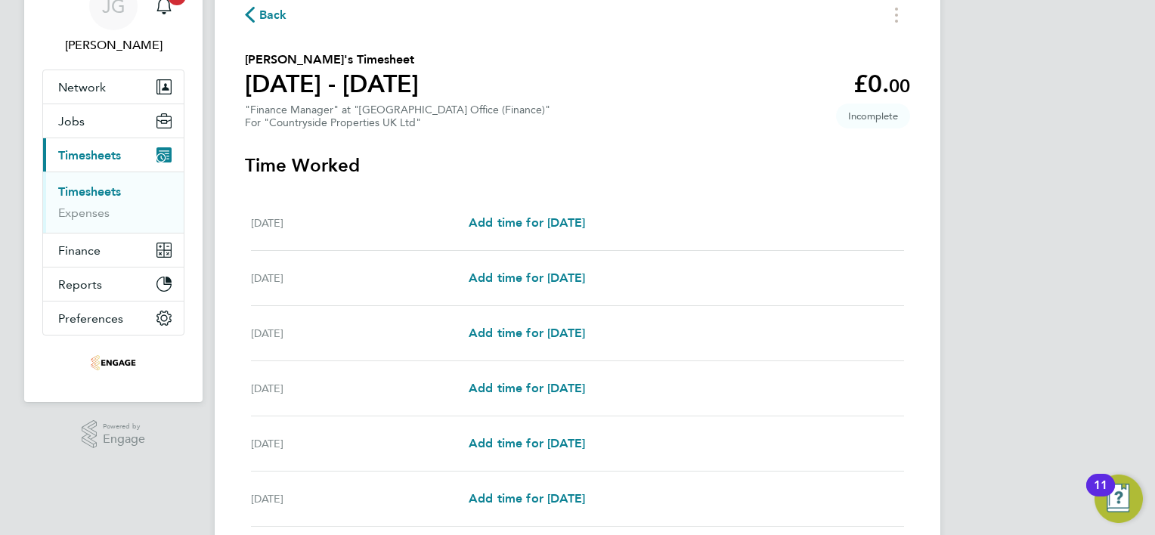
click at [556, 211] on div "Mon 08 Sep Add time for Mon 08 Sep Add time for Mon 08 Sep" at bounding box center [577, 223] width 653 height 55
click at [544, 224] on span "Add time for Mon 08 Sep" at bounding box center [527, 222] width 116 height 14
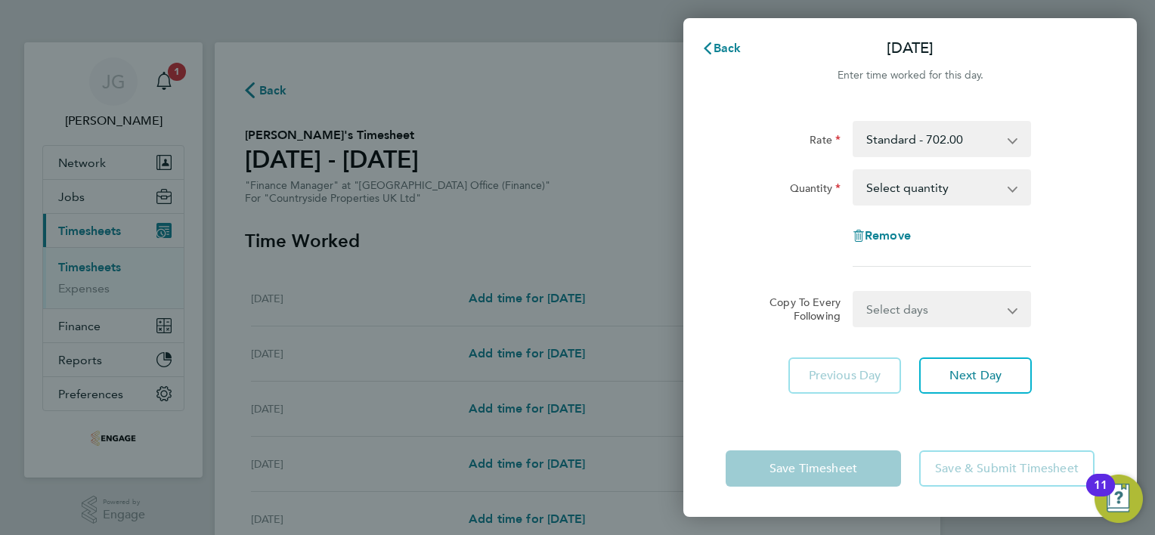
click at [957, 198] on select "Select quantity 0.5 1" at bounding box center [932, 187] width 157 height 33
select select "1"
click at [854, 171] on select "Select quantity 0.5 1" at bounding box center [932, 187] width 157 height 33
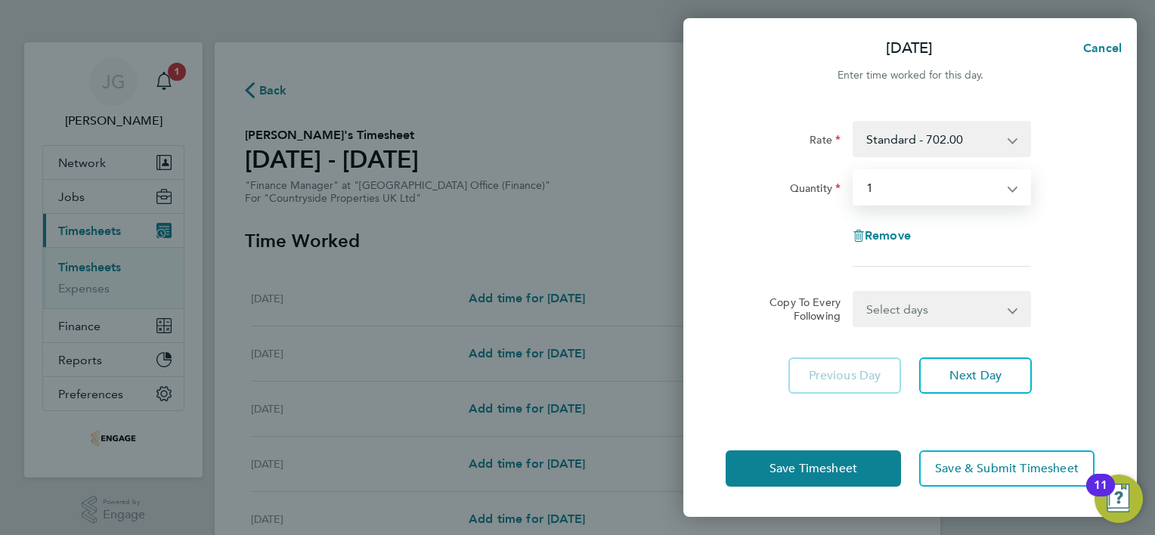
click at [919, 305] on select "Select days Day Weekday (Mon-Fri) Weekend (Sat-Sun) Tuesday Wednesday Thursday …" at bounding box center [933, 308] width 159 height 33
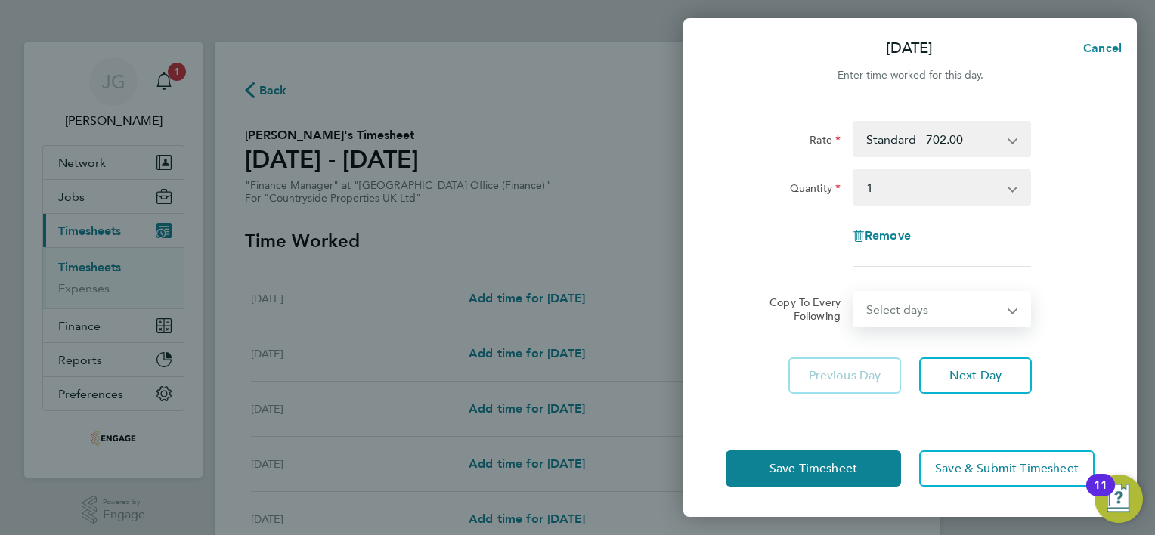
click at [813, 275] on app-timesheet-line-form-group "Rate Standard - 702.00 Quantity Select quantity 0.5 1 Remove" at bounding box center [910, 200] width 369 height 158
click at [949, 317] on select "Select days Day Weekday (Mon-Fri) Weekend (Sat-Sun) Tuesday Wednesday Thursday …" at bounding box center [933, 308] width 159 height 33
select select "WEEKDAY"
click at [854, 292] on select "Select days Day Weekday (Mon-Fri) Weekend (Sat-Sun) Tuesday Wednesday Thursday …" at bounding box center [933, 308] width 159 height 33
select select "2025-09-14"
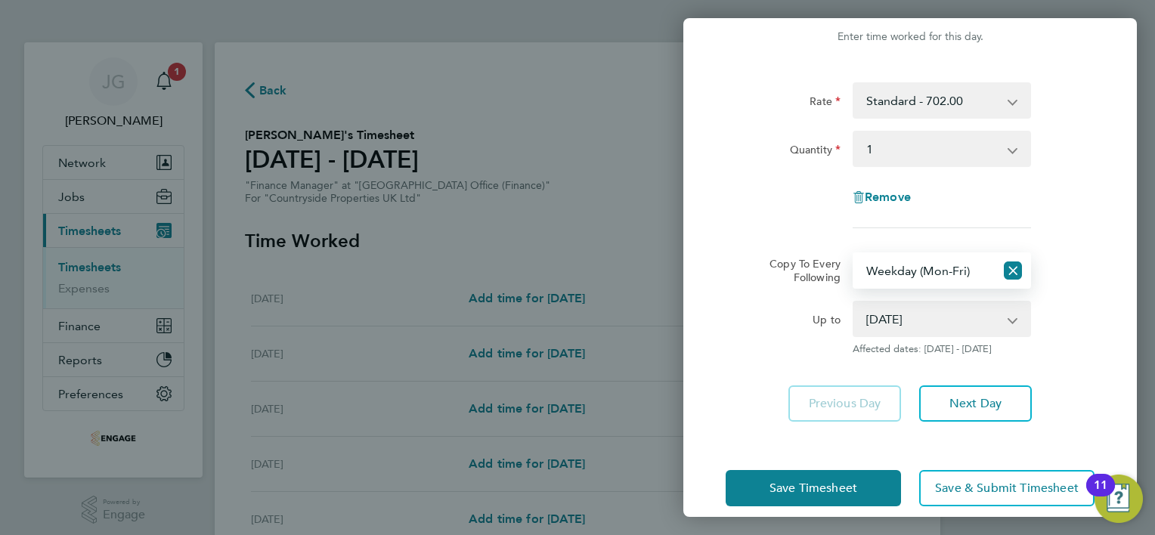
scroll to position [57, 0]
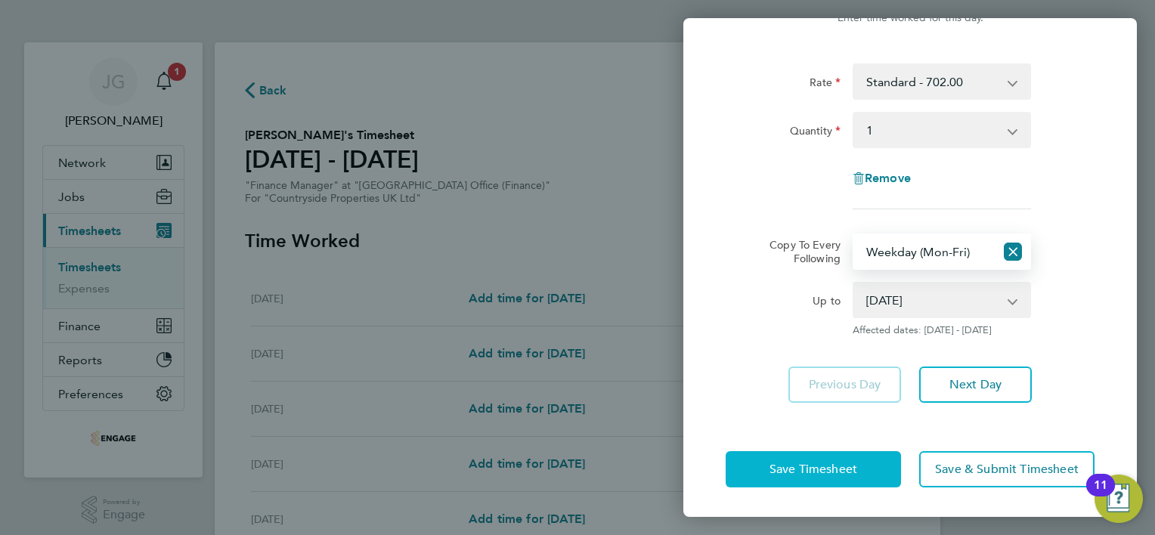
click at [818, 469] on span "Save Timesheet" at bounding box center [813, 469] width 88 height 15
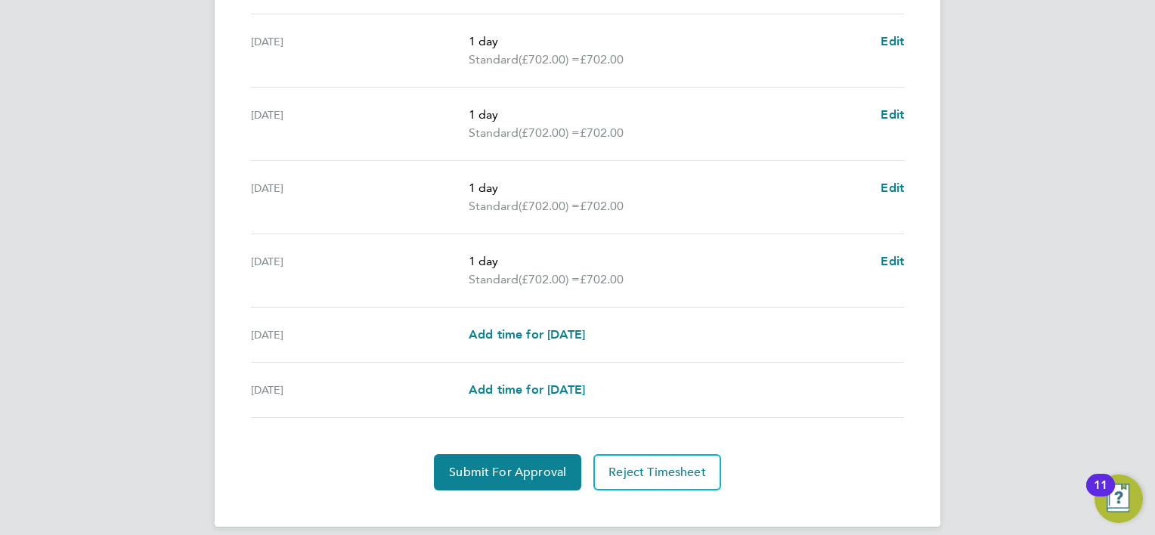
scroll to position [567, 0]
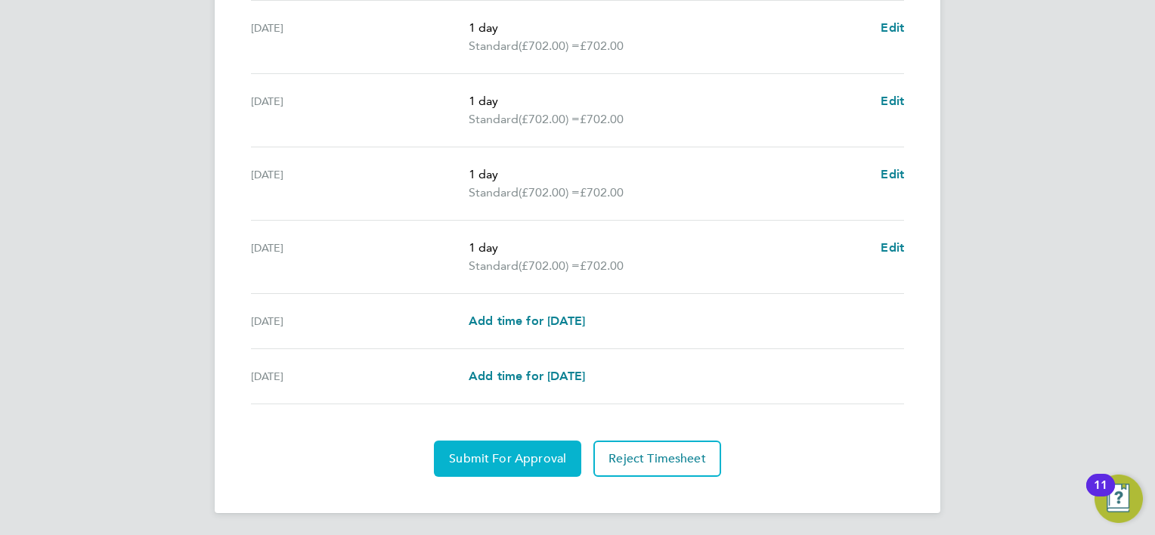
click at [530, 457] on span "Submit For Approval" at bounding box center [507, 458] width 117 height 15
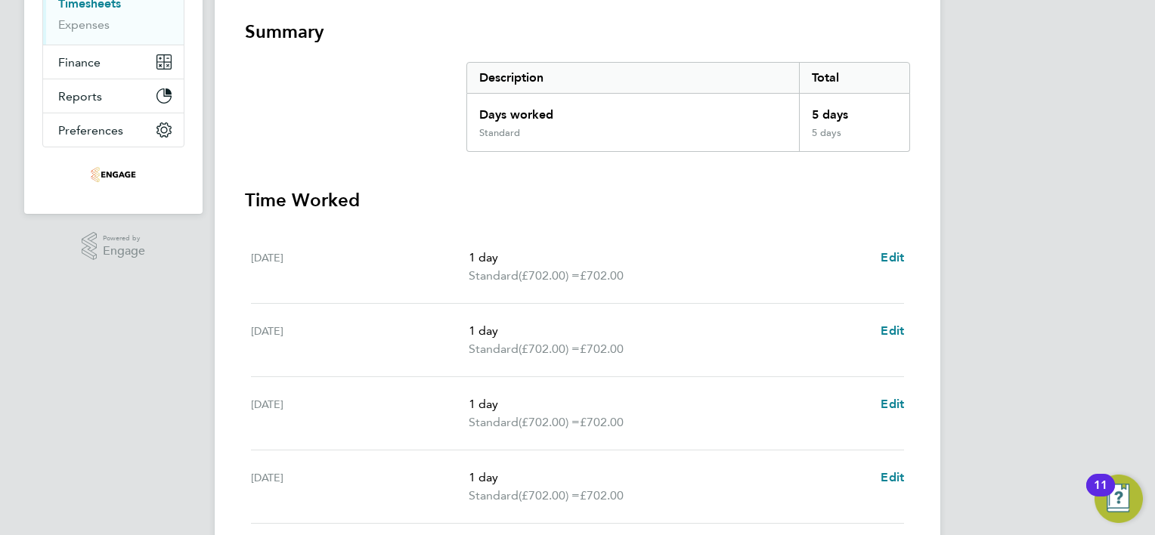
scroll to position [0, 0]
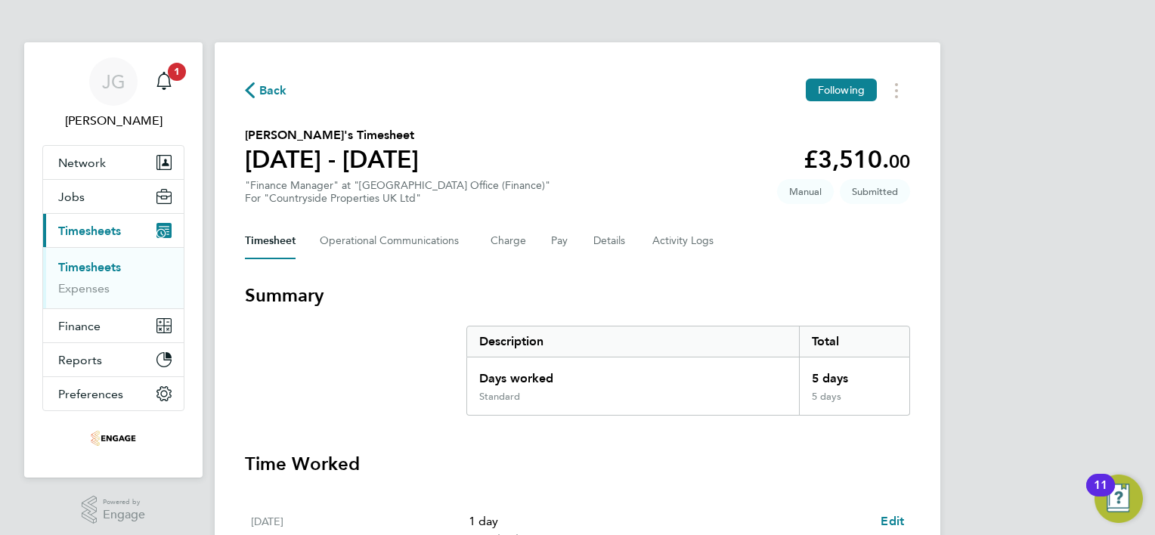
click at [258, 96] on span "Back" at bounding box center [266, 89] width 42 height 14
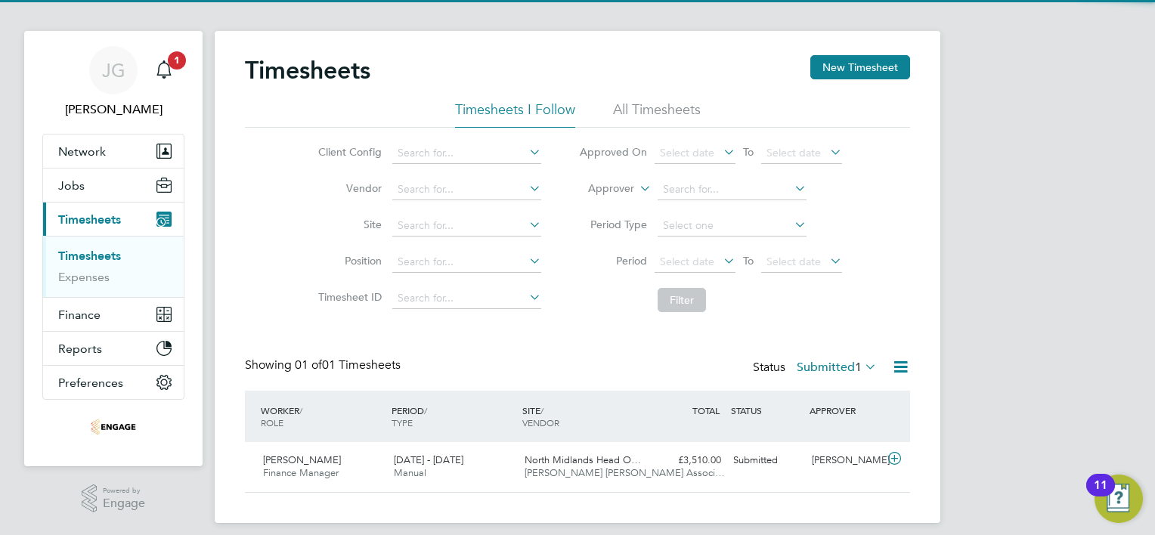
scroll to position [23, 0]
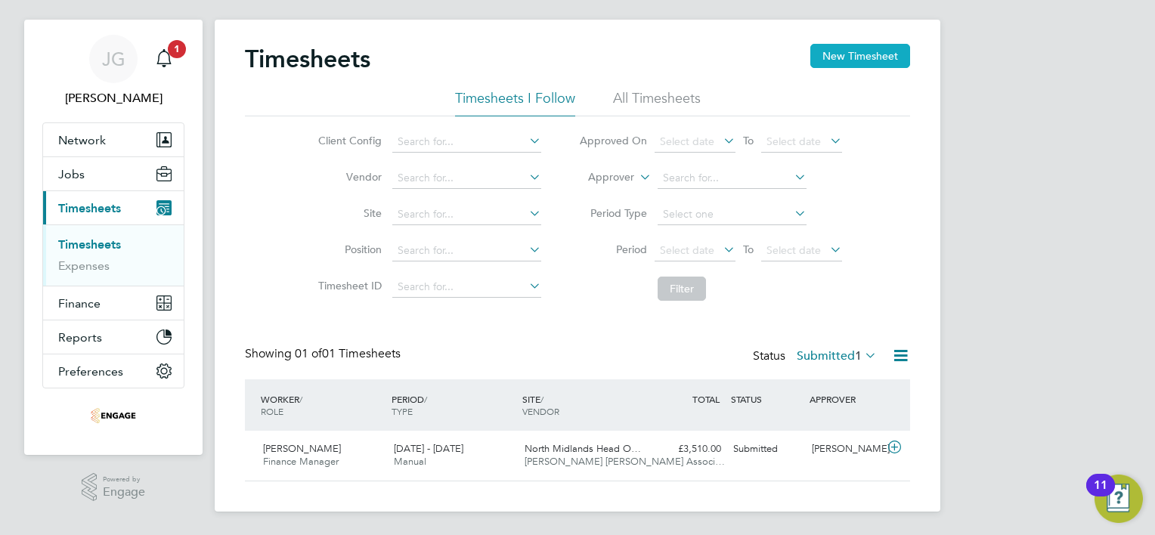
click at [828, 55] on button "New Timesheet" at bounding box center [860, 56] width 100 height 24
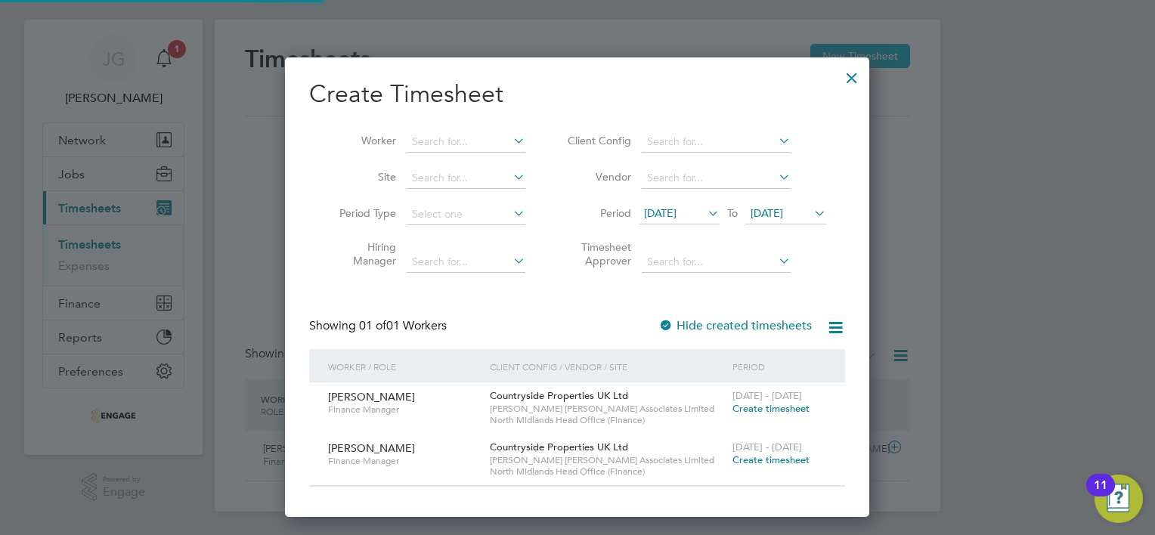
scroll to position [458, 585]
click at [766, 406] on span "Create timesheet" at bounding box center [770, 408] width 77 height 13
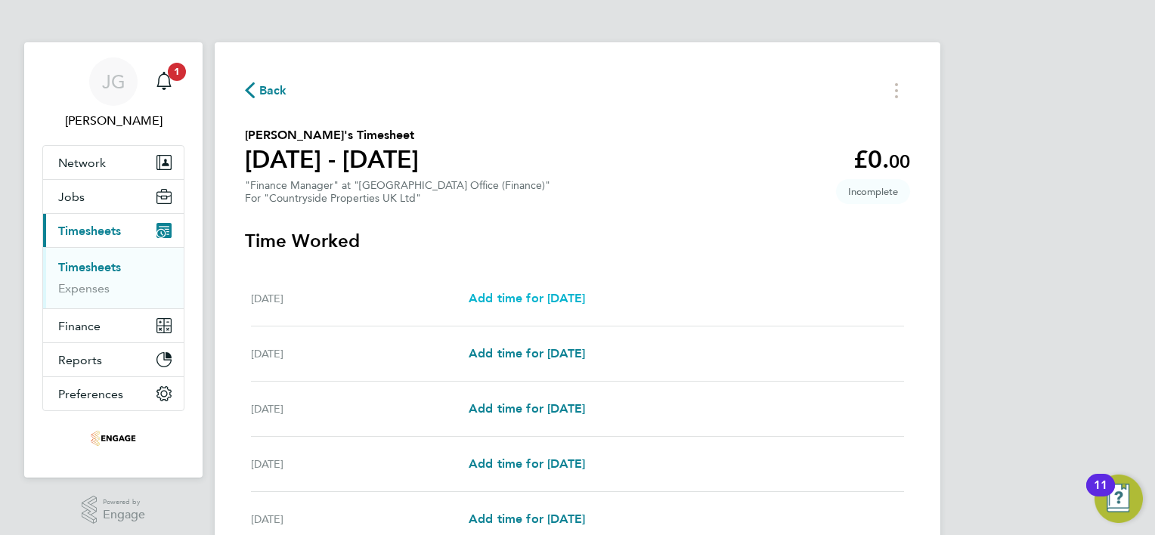
click at [532, 289] on link "Add time for Mon 15 Sep" at bounding box center [527, 298] width 116 height 18
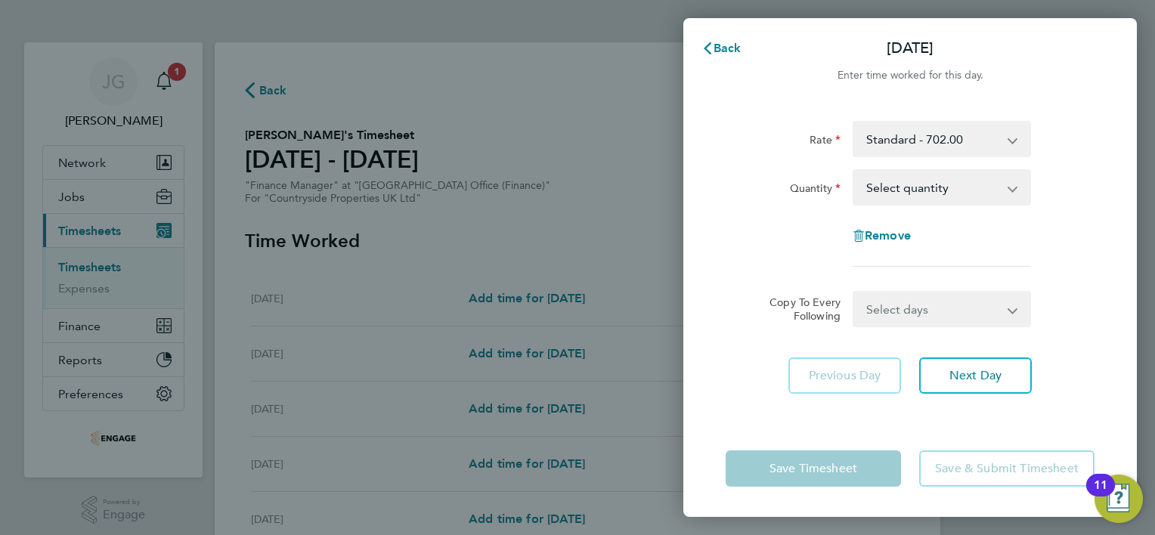
drag, startPoint x: 896, startPoint y: 190, endPoint x: 898, endPoint y: 203, distance: 12.2
click at [897, 190] on select "Select quantity 0.5 1" at bounding box center [932, 187] width 157 height 33
select select "1"
click at [854, 171] on select "Select quantity 0.5 1" at bounding box center [932, 187] width 157 height 33
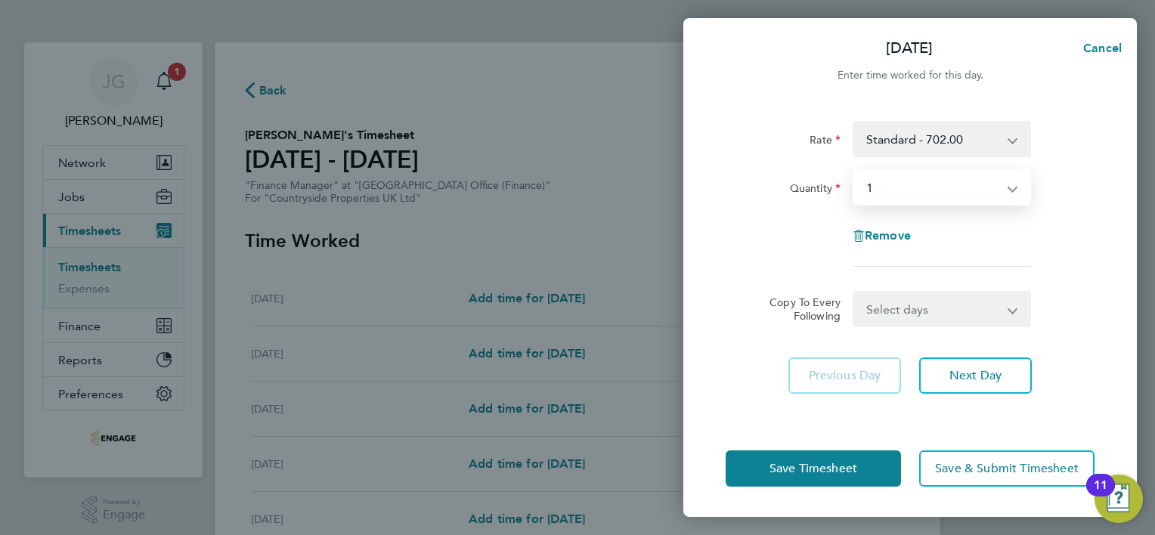
drag, startPoint x: 902, startPoint y: 318, endPoint x: 899, endPoint y: 326, distance: 8.4
click at [901, 318] on select "Select days Day Weekday (Mon-Fri) Weekend (Sat-Sun) Tuesday Wednesday Thursday …" at bounding box center [933, 308] width 159 height 33
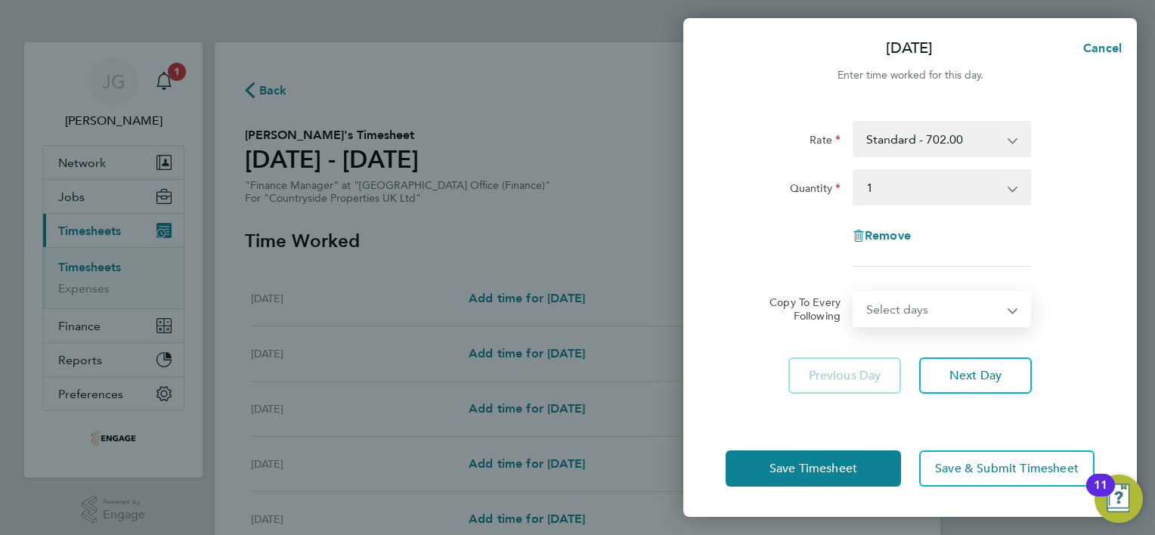
select select "WEEKDAY"
click at [854, 292] on select "Select days Day Weekday (Mon-Fri) Weekend (Sat-Sun) Tuesday Wednesday Thursday …" at bounding box center [933, 308] width 159 height 33
select select "2025-09-21"
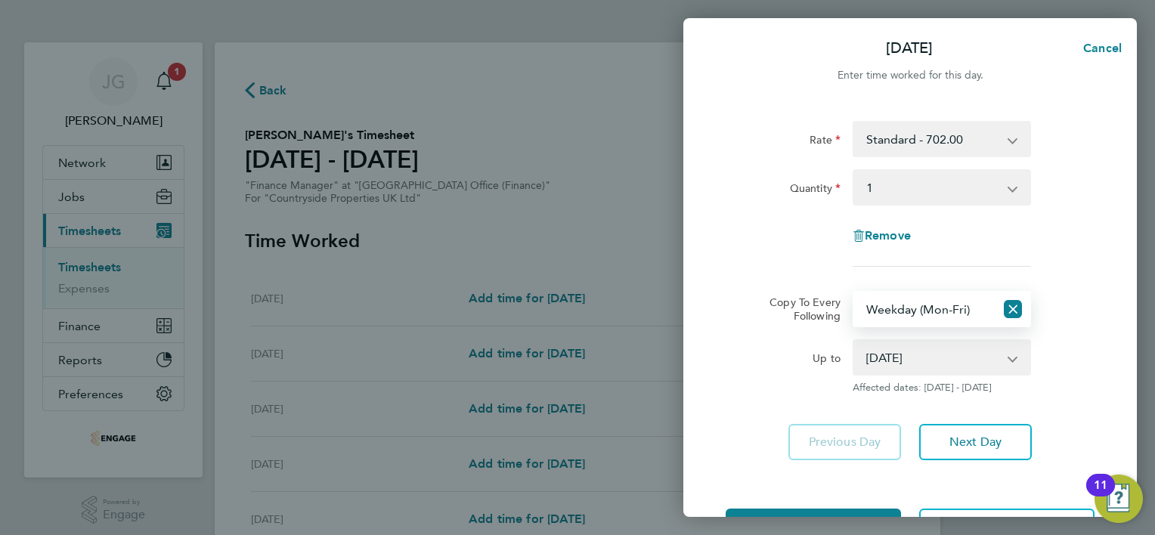
scroll to position [57, 0]
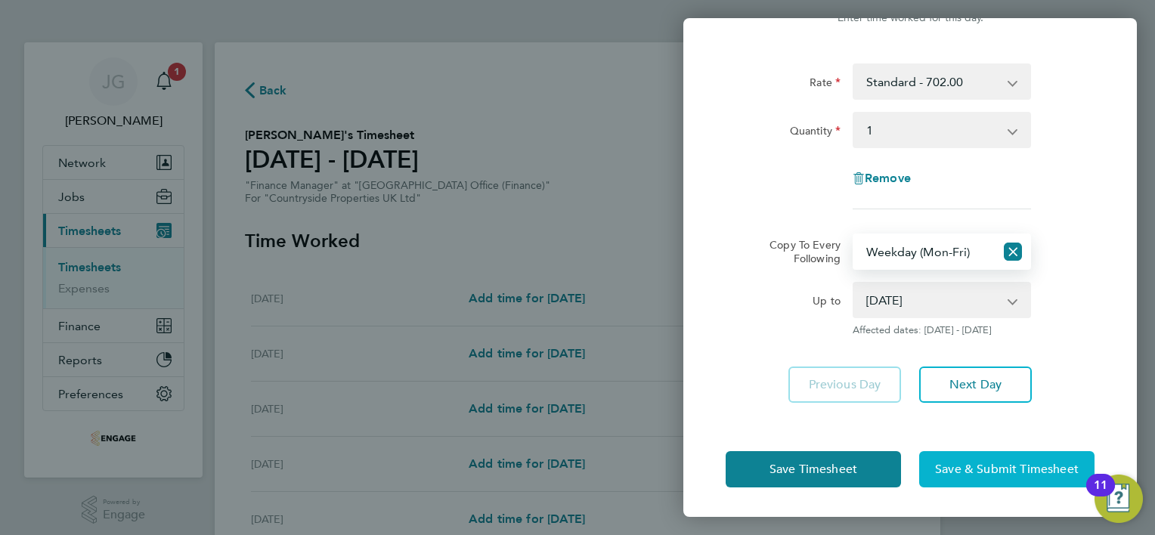
click at [979, 472] on span "Save & Submit Timesheet" at bounding box center [1007, 469] width 144 height 15
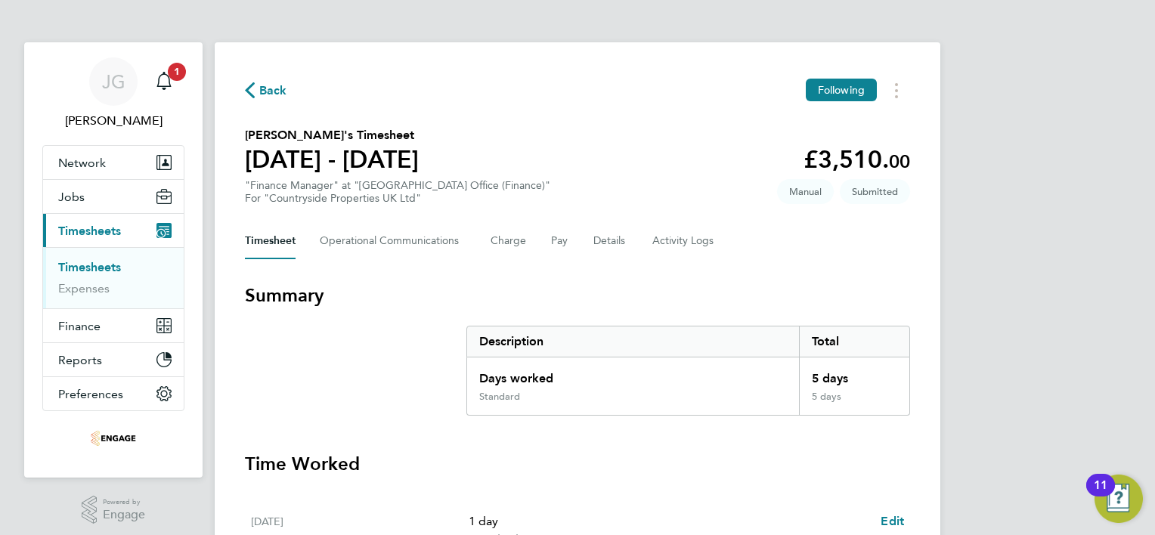
click at [255, 89] on span "Back" at bounding box center [266, 89] width 42 height 14
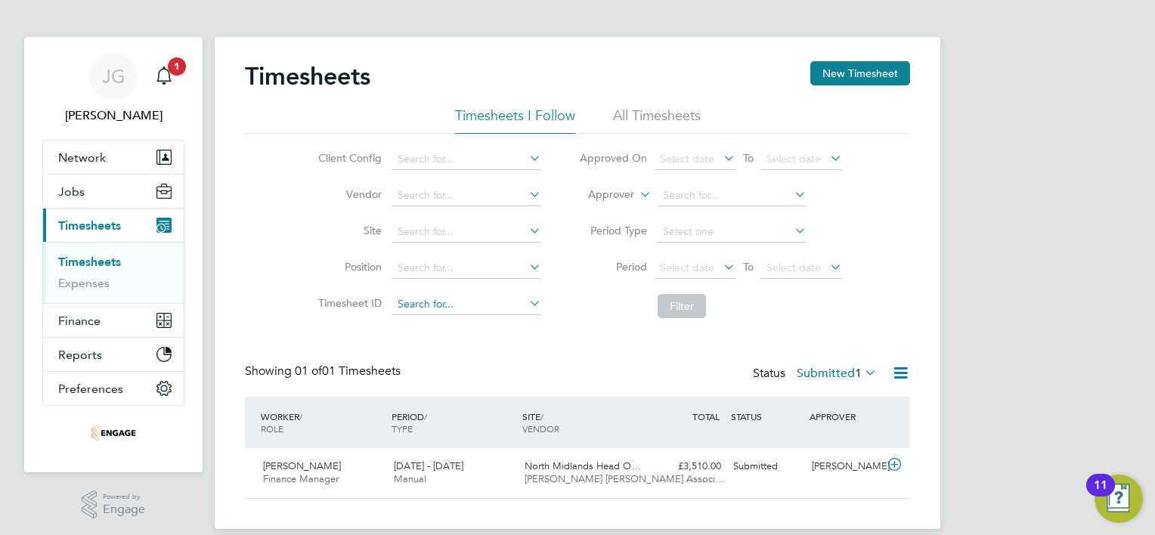
scroll to position [23, 0]
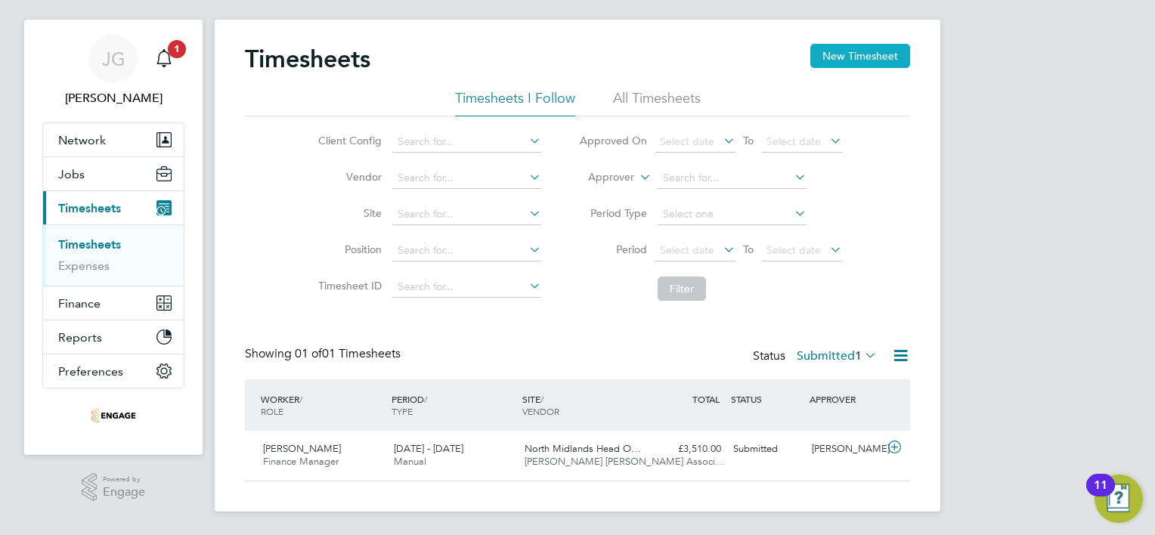
drag, startPoint x: 850, startPoint y: 48, endPoint x: 836, endPoint y: 62, distance: 19.8
click at [850, 48] on button "New Timesheet" at bounding box center [860, 56] width 100 height 24
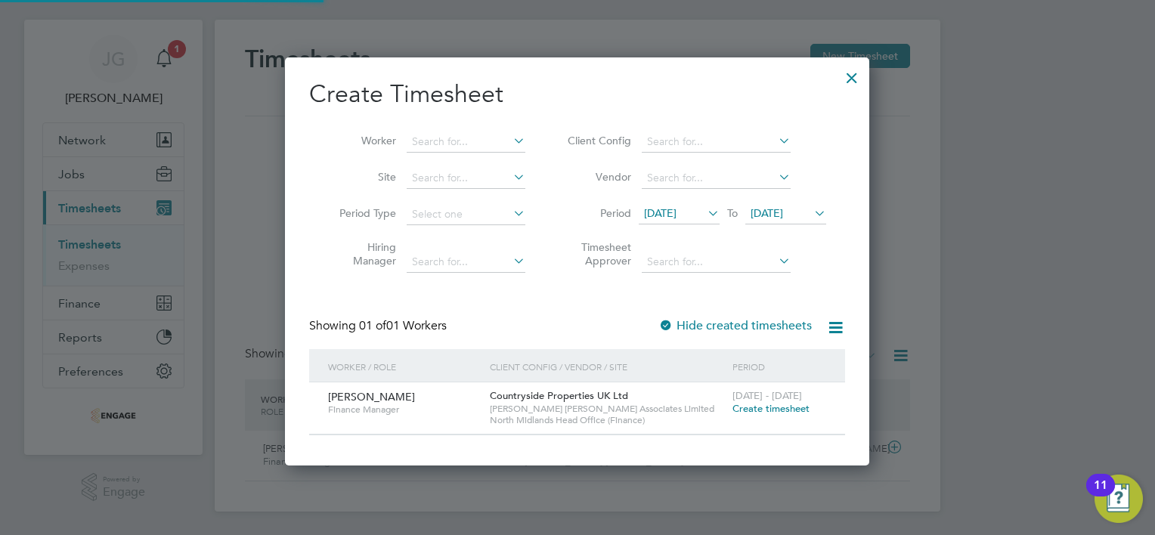
scroll to position [407, 585]
click at [754, 407] on span "Create timesheet" at bounding box center [770, 408] width 77 height 13
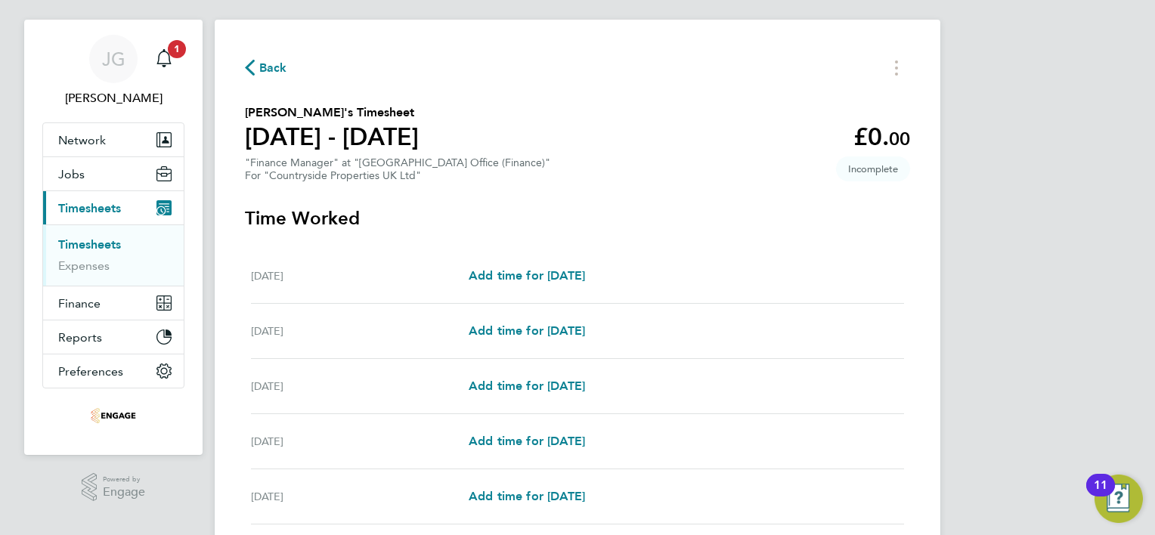
click at [537, 266] on div "Mon 22 Sep Add time for Mon 22 Sep Add time for Mon 22 Sep" at bounding box center [577, 276] width 653 height 55
click at [535, 272] on span "Add time for Mon 22 Sep" at bounding box center [527, 275] width 116 height 14
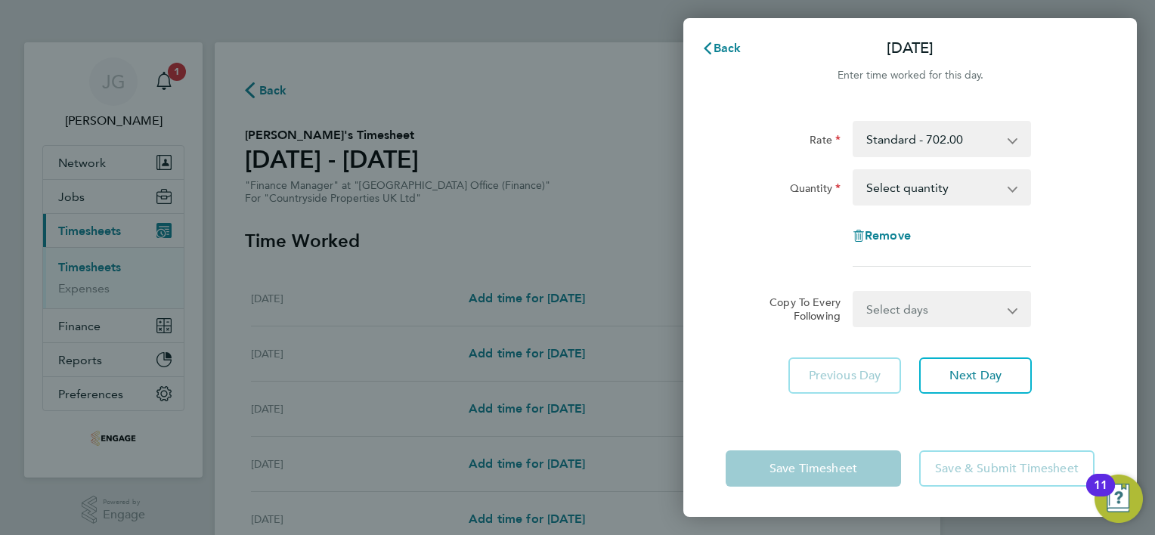
click at [914, 150] on select "Standard - 702.00" at bounding box center [932, 138] width 157 height 33
drag, startPoint x: 798, startPoint y: 153, endPoint x: 809, endPoint y: 158, distance: 12.5
click at [805, 157] on div "Rate Standard - 702.00 Quantity Select quantity 0.5 1 Remove" at bounding box center [910, 194] width 369 height 146
drag, startPoint x: 809, startPoint y: 158, endPoint x: 904, endPoint y: 206, distance: 105.8
click at [901, 184] on select "Select quantity 0.5 1" at bounding box center [932, 187] width 157 height 33
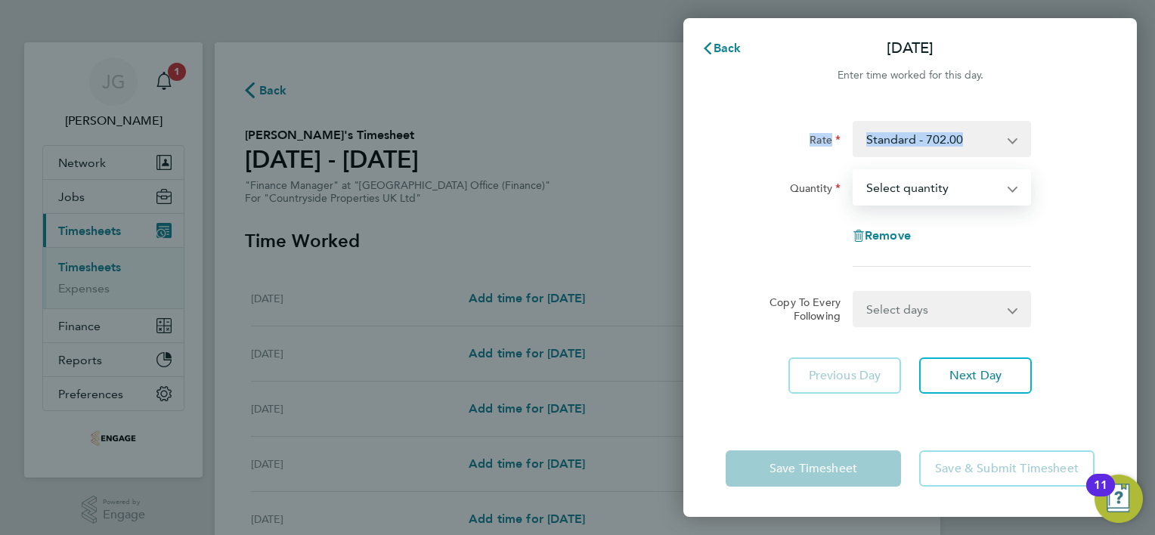
select select "1"
click at [854, 171] on select "Select quantity 0.5 1" at bounding box center [932, 187] width 157 height 33
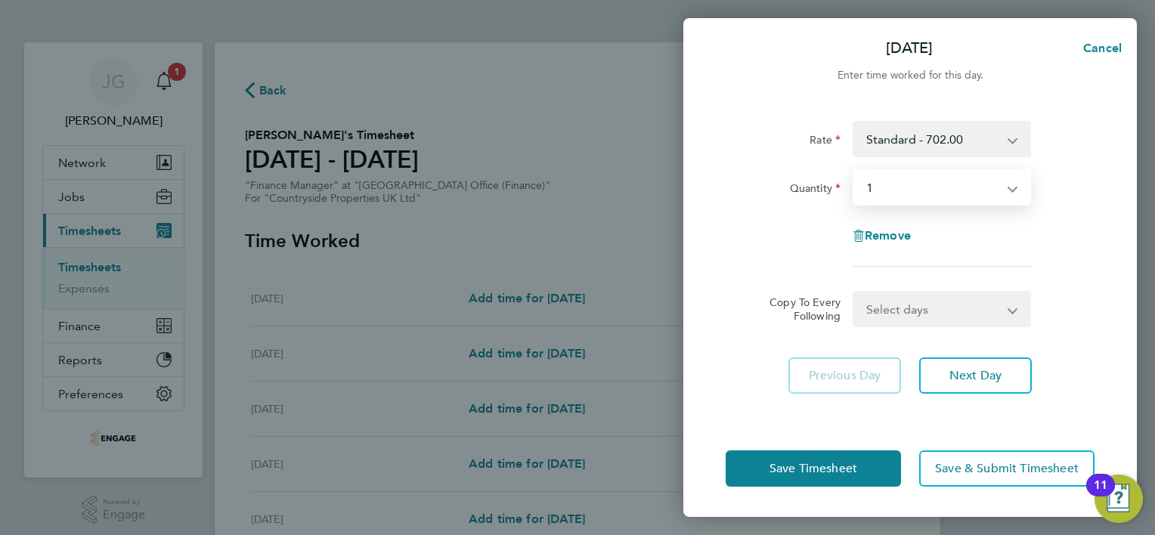
click at [717, 266] on div "Rate Standard - 702.00 Quantity Select quantity 0.5 1 Remove Copy To Every Foll…" at bounding box center [909, 261] width 453 height 317
click at [892, 312] on select "Select days Day Weekday (Mon-Fri) Weekend (Sat-Sun) Tuesday Wednesday Thursday …" at bounding box center [933, 308] width 159 height 33
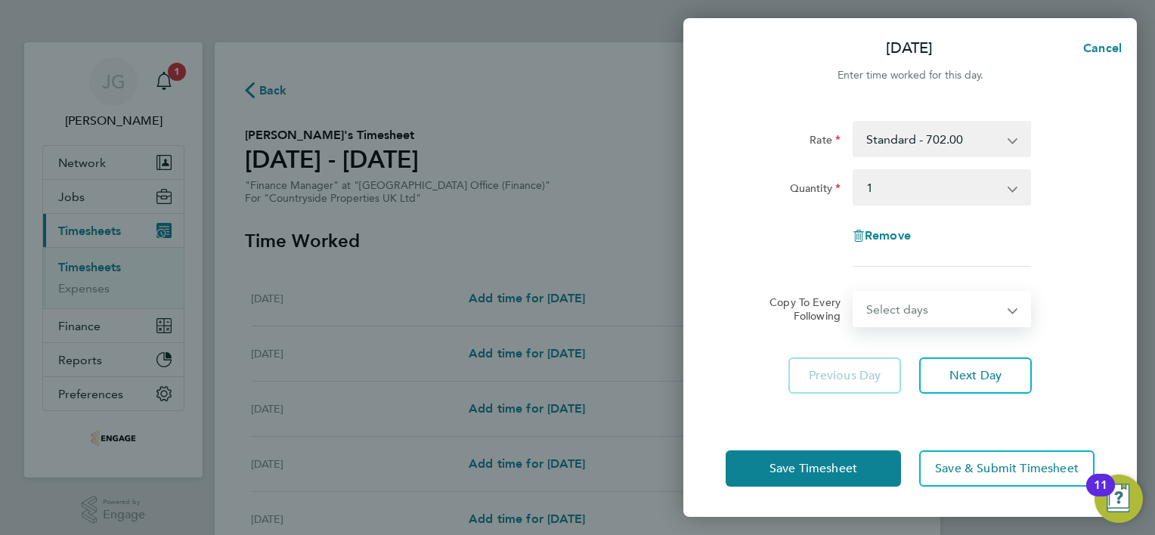
select select "WEEKDAY"
click at [854, 292] on select "Select days Day Weekday (Mon-Fri) Weekend (Sat-Sun) Tuesday Wednesday Thursday …" at bounding box center [933, 308] width 159 height 33
select select "2025-09-28"
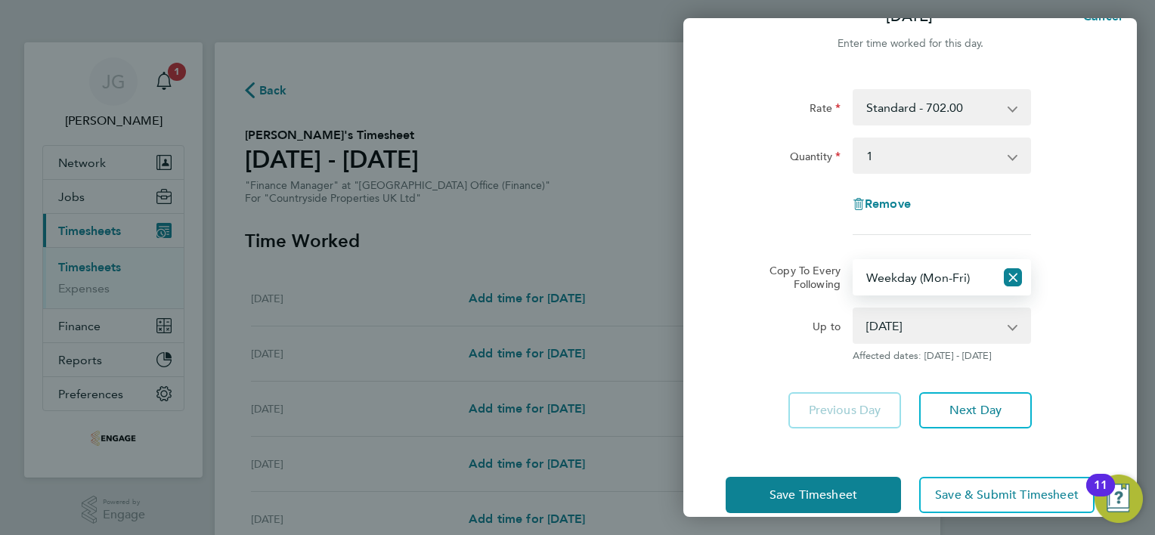
scroll to position [57, 0]
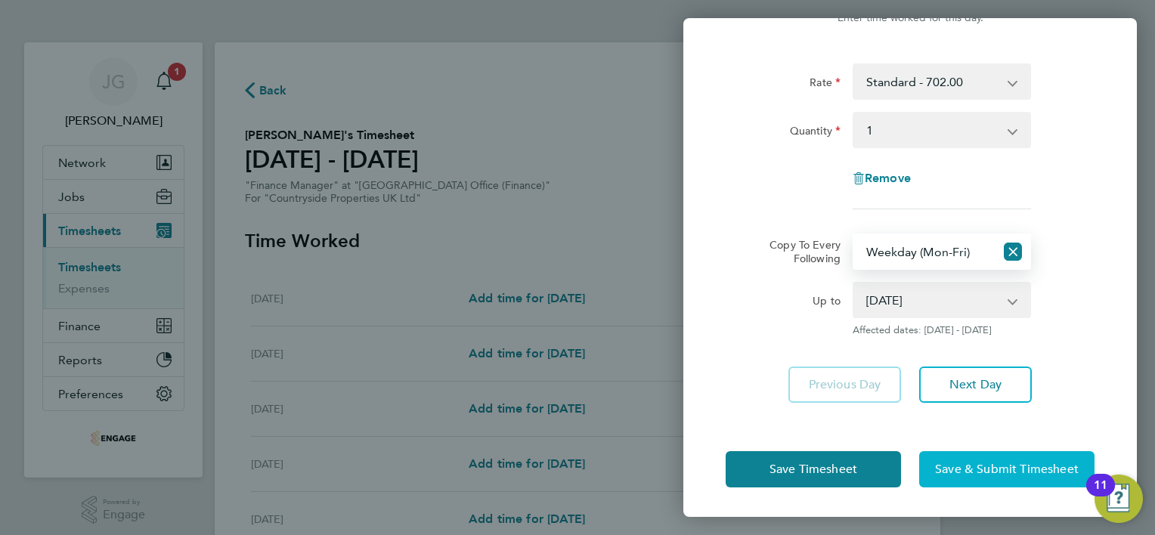
click at [1004, 478] on button "Save & Submit Timesheet" at bounding box center [1006, 469] width 175 height 36
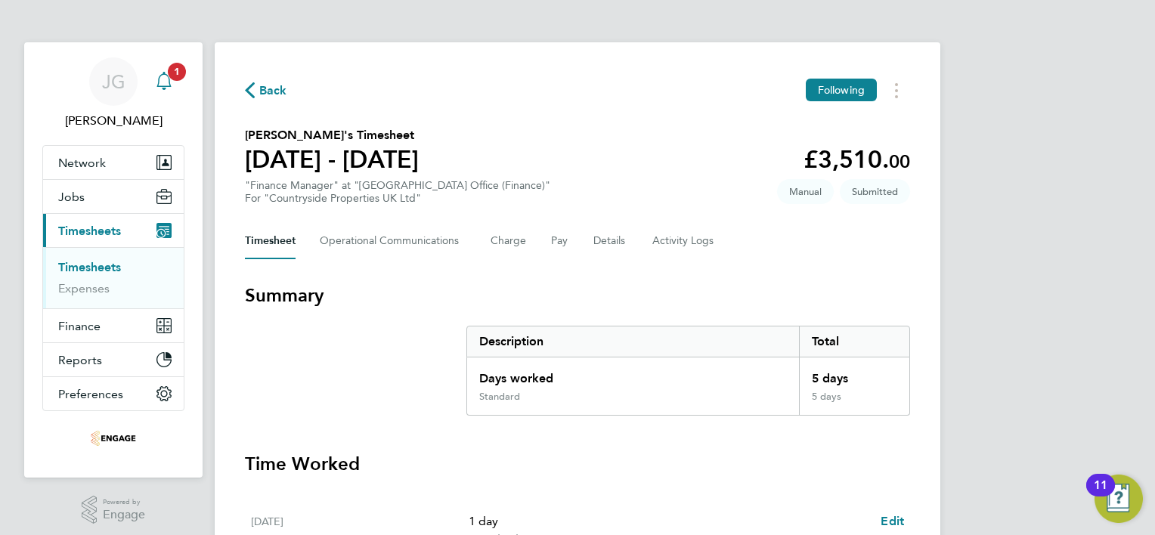
click at [160, 81] on icon "Main navigation" at bounding box center [164, 81] width 18 height 18
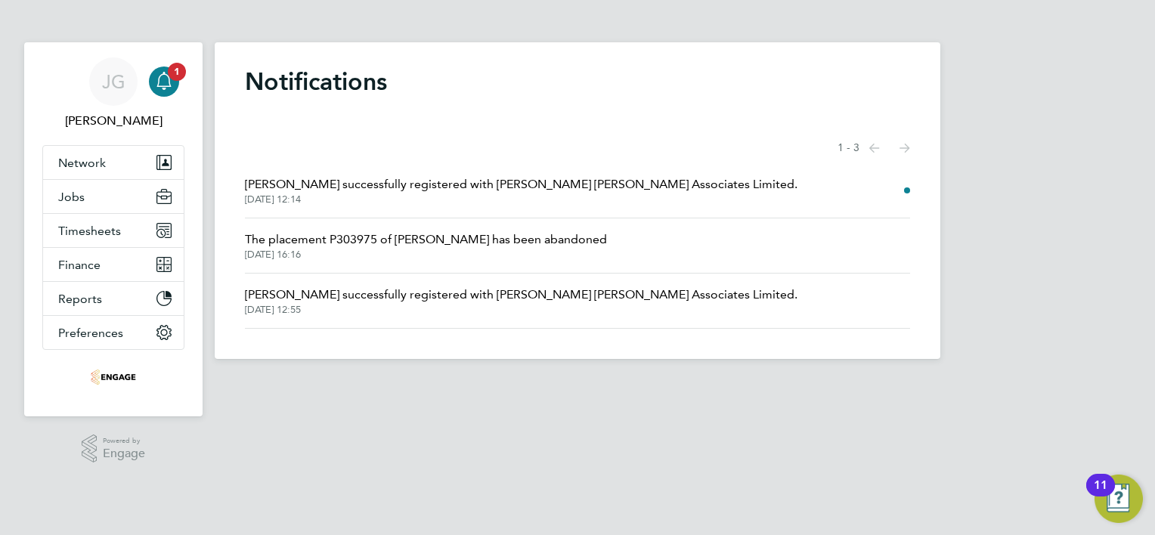
click at [491, 115] on div "Notifications Showing items 1 - 3 items Previous page Next page Paul Savidge su…" at bounding box center [578, 200] width 726 height 317
click at [170, 82] on icon "Main navigation" at bounding box center [164, 81] width 18 height 18
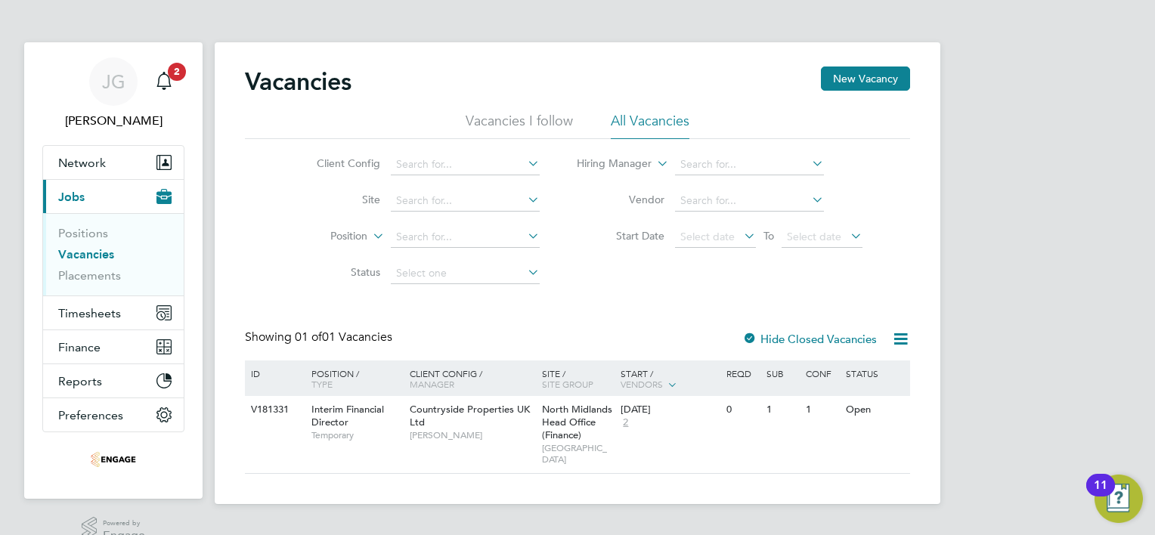
scroll to position [27, 0]
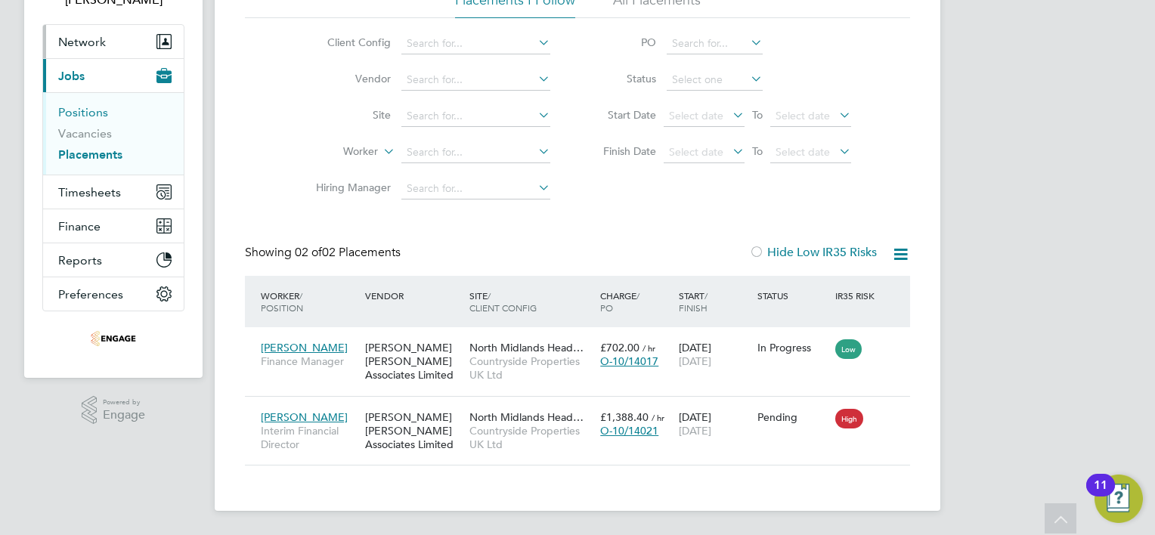
click at [73, 118] on link "Positions" at bounding box center [83, 112] width 50 height 14
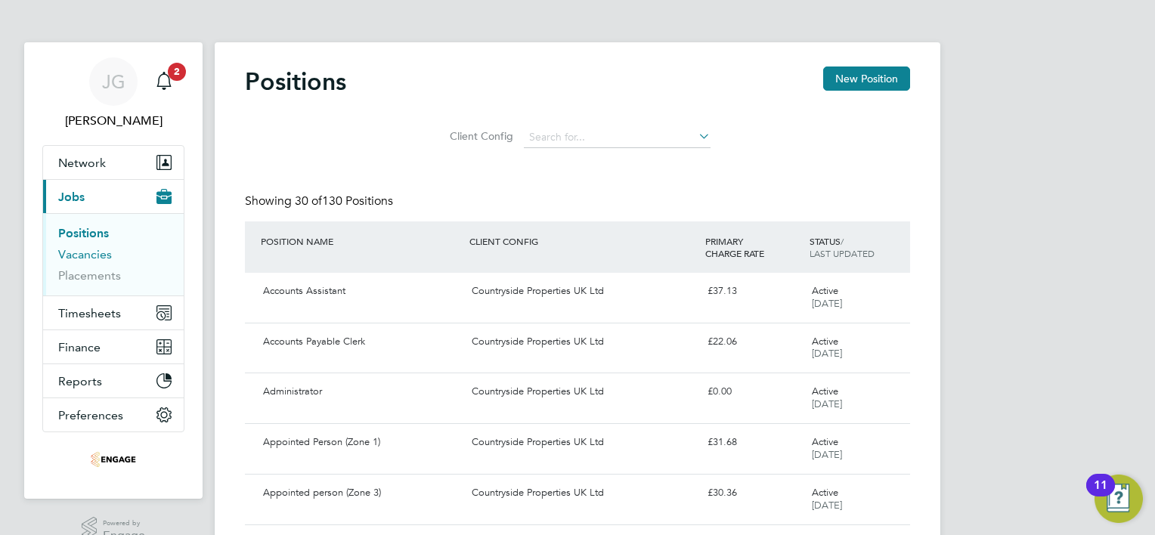
click at [85, 251] on link "Vacancies" at bounding box center [85, 254] width 54 height 14
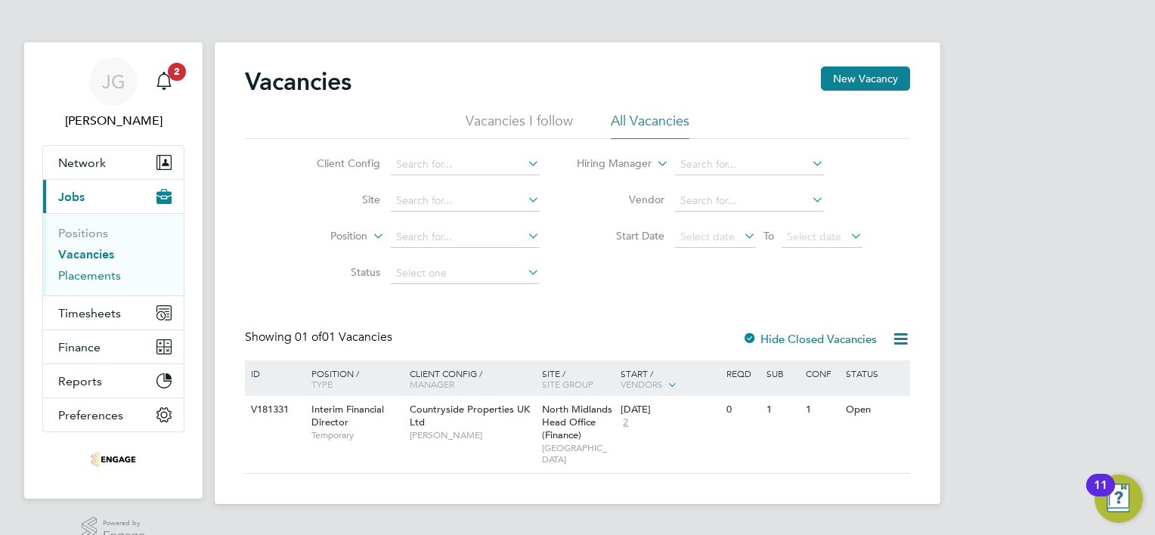
click at [68, 271] on link "Placements" at bounding box center [89, 275] width 63 height 14
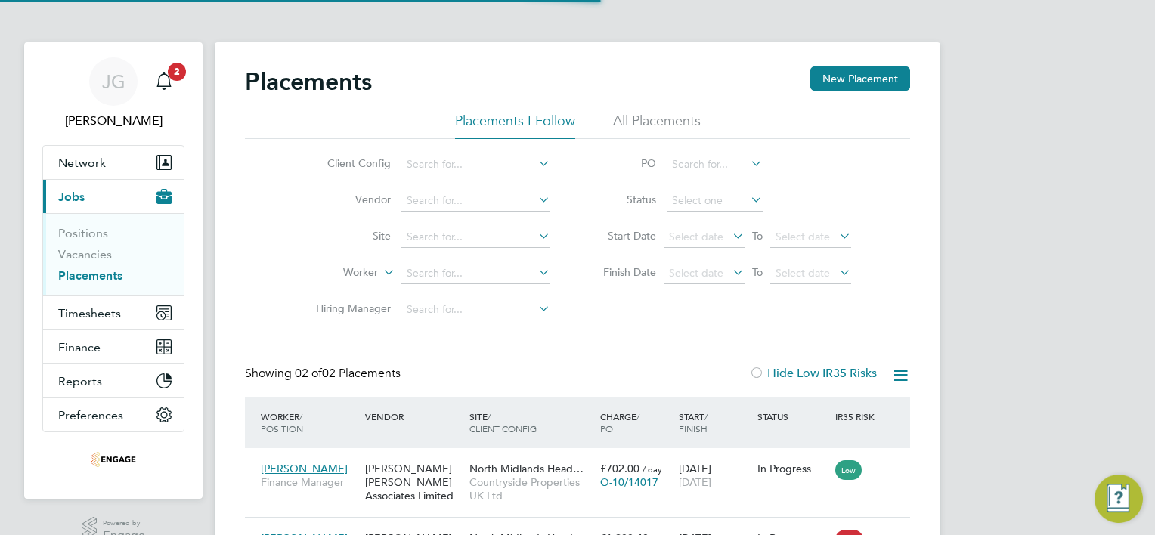
scroll to position [57, 131]
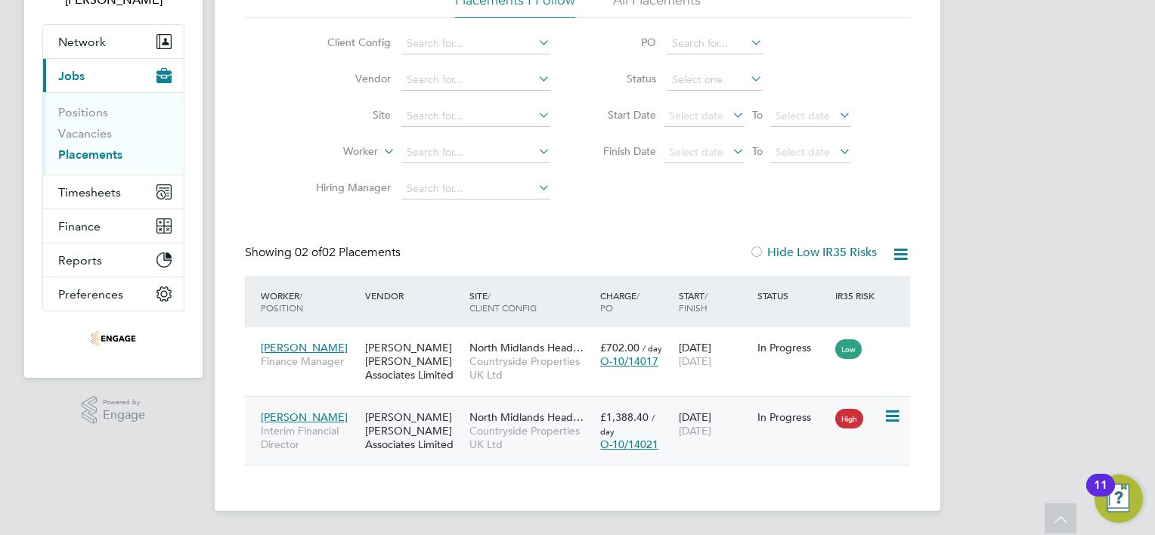
click at [895, 413] on icon at bounding box center [890, 416] width 15 height 18
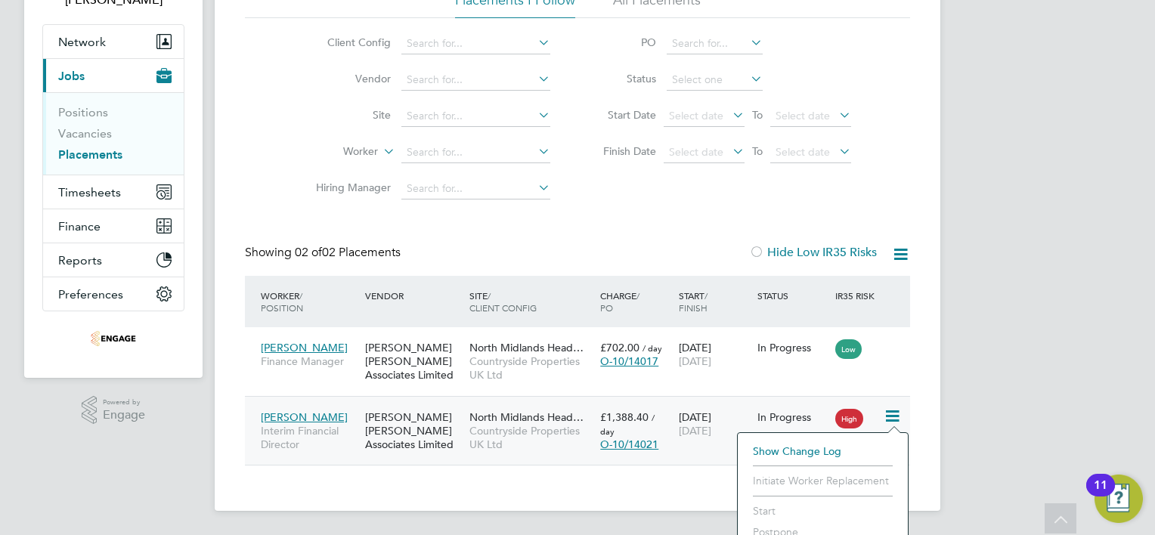
click at [769, 509] on li "Start" at bounding box center [822, 510] width 155 height 21
click at [388, 469] on div "Placements New Placement Placements I Follow All Placements Client Config Vendo…" at bounding box center [578, 215] width 726 height 589
